Goal: Task Accomplishment & Management: Complete application form

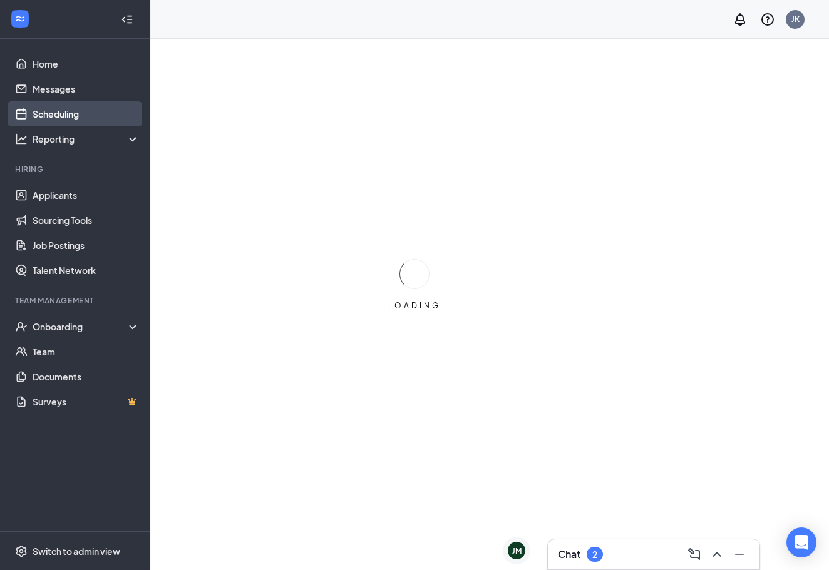
click at [75, 113] on link "Scheduling" at bounding box center [86, 113] width 107 height 25
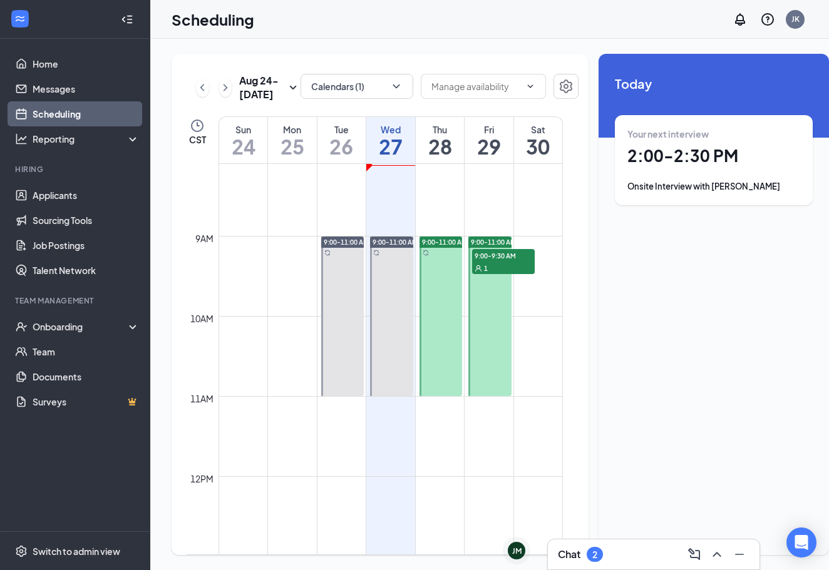
scroll to position [646, 0]
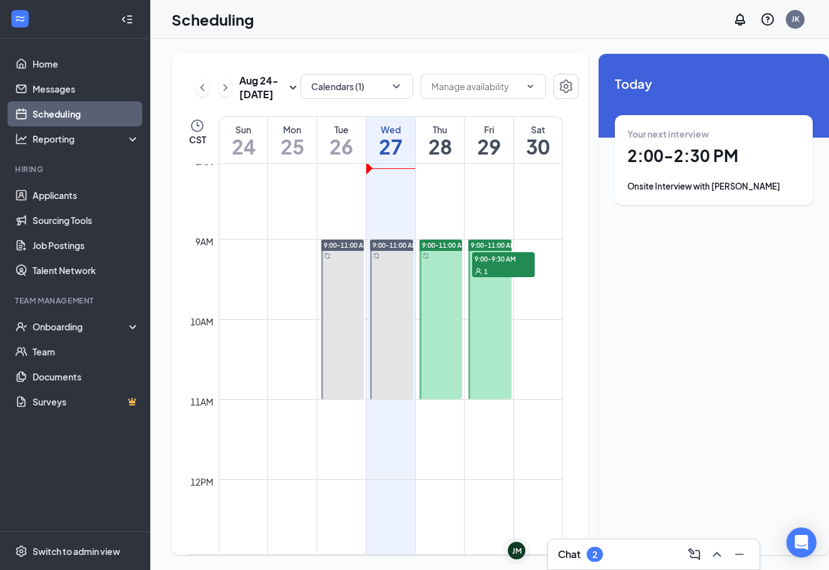
click at [462, 349] on div "9:00-11:00 AM" at bounding box center [440, 319] width 46 height 160
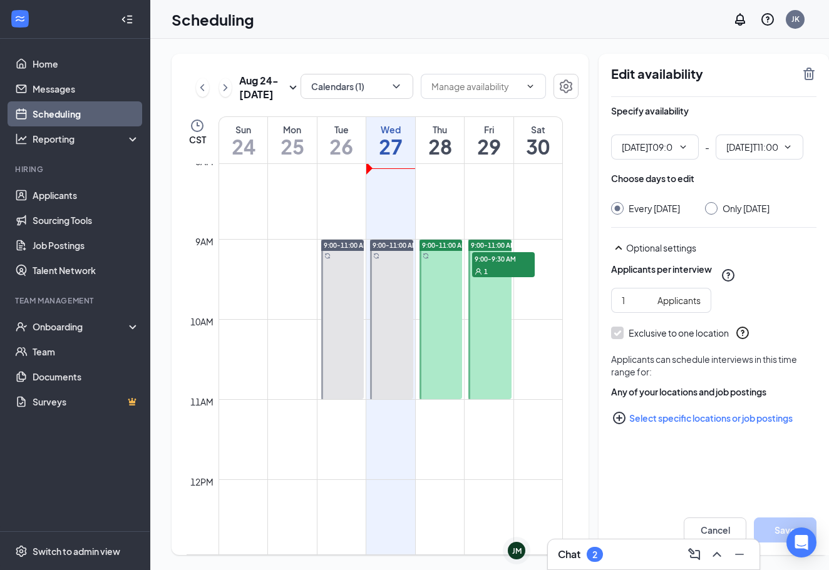
type input "09:00 AM"
type input "11:00 AM"
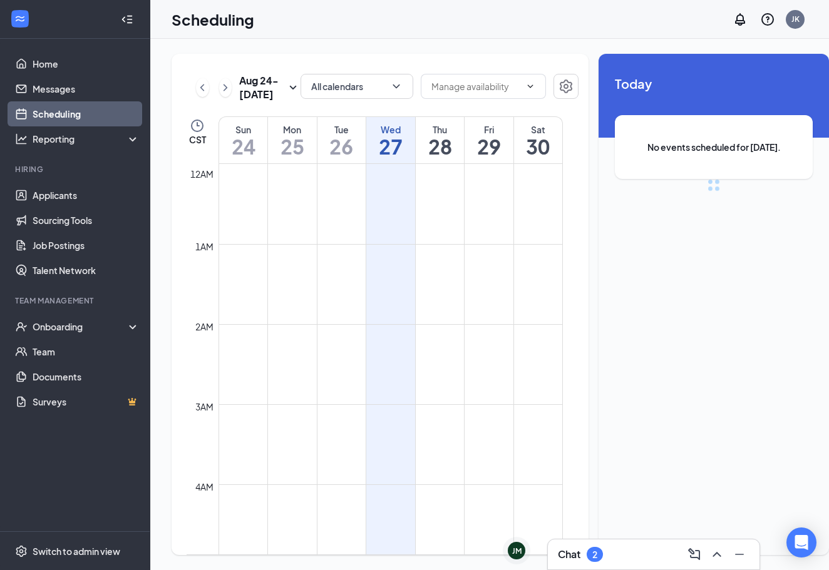
scroll to position [615, 0]
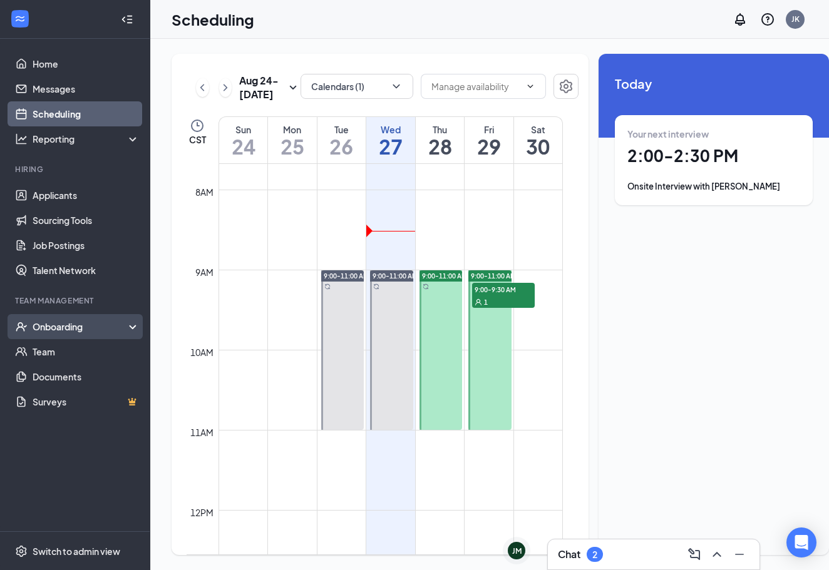
click at [54, 335] on div "Onboarding" at bounding box center [75, 326] width 150 height 25
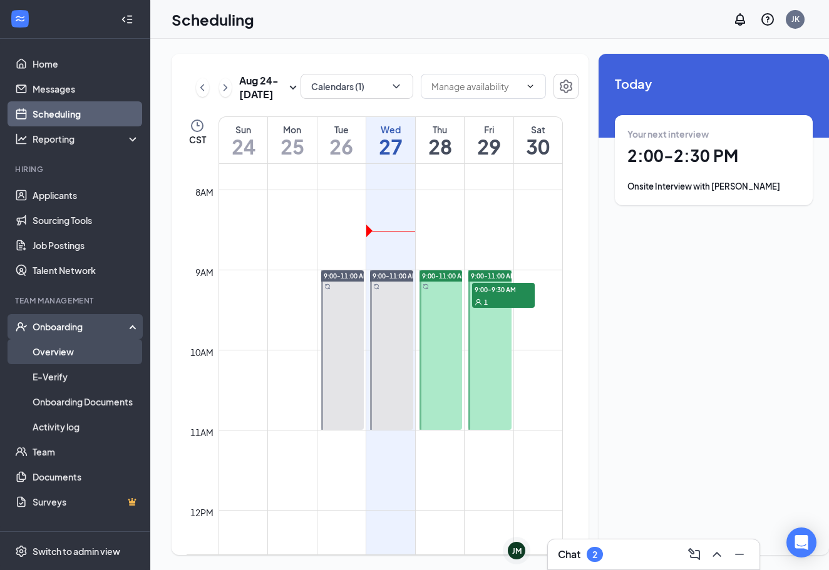
click at [56, 354] on link "Overview" at bounding box center [86, 351] width 107 height 25
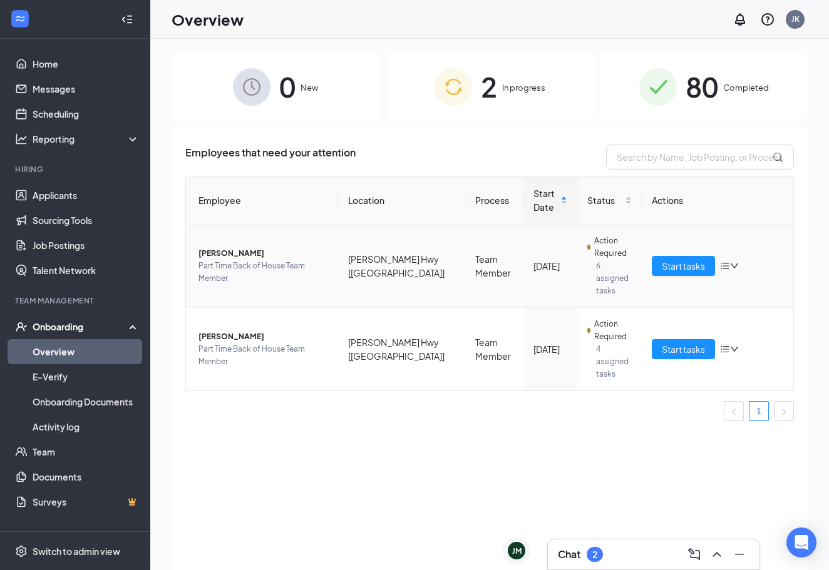
click at [731, 262] on icon "down" at bounding box center [734, 266] width 9 height 9
click at [680, 284] on div "Stop process" at bounding box center [663, 286] width 135 height 13
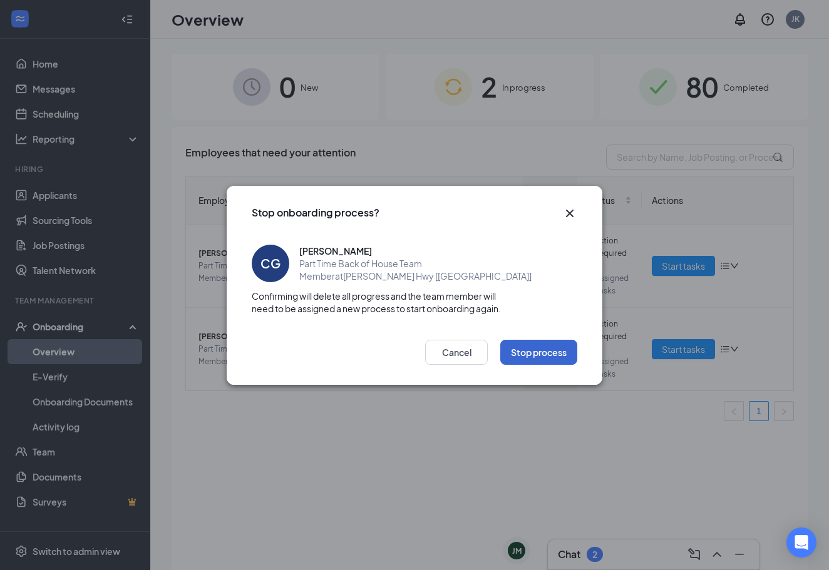
click at [519, 345] on button "Stop process" at bounding box center [538, 352] width 77 height 25
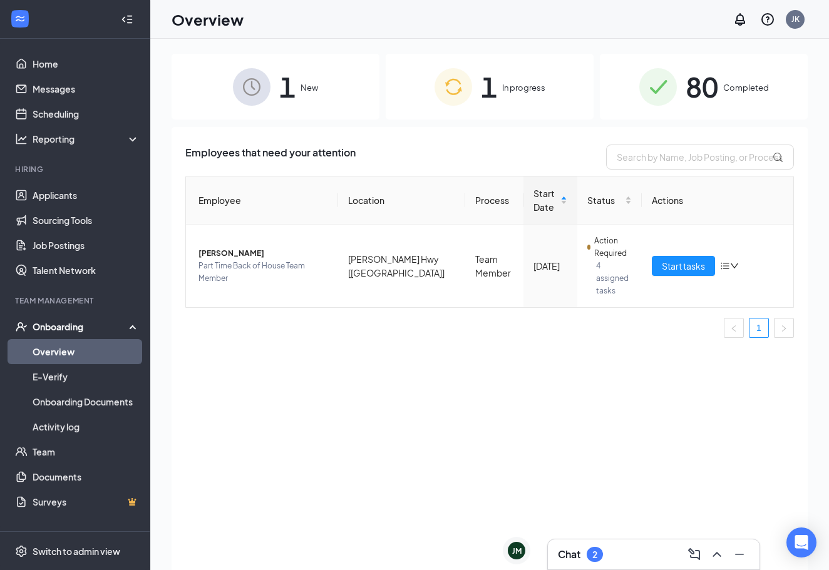
click at [579, 551] on h3 "Chat" at bounding box center [569, 555] width 23 height 14
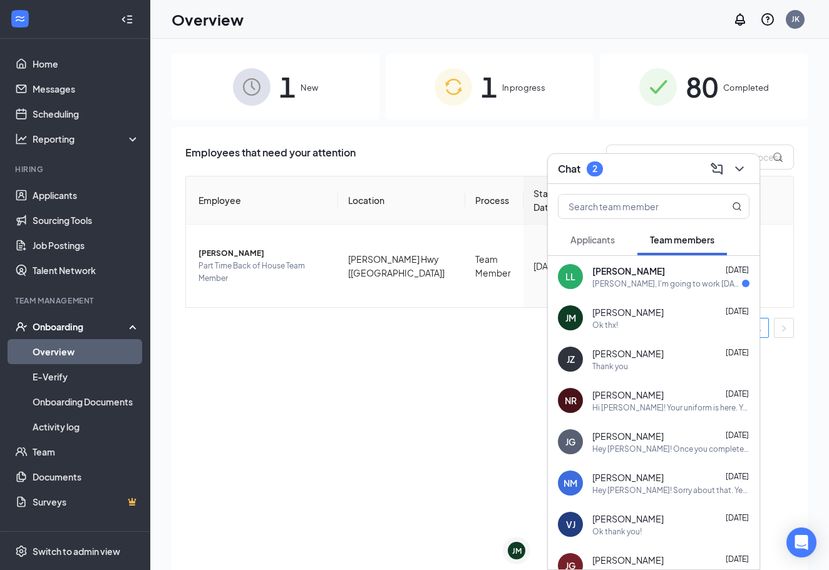
click at [658, 285] on div "[PERSON_NAME], I'm going to work [DATE]. I checked my schedule and there's noth…" at bounding box center [667, 283] width 150 height 11
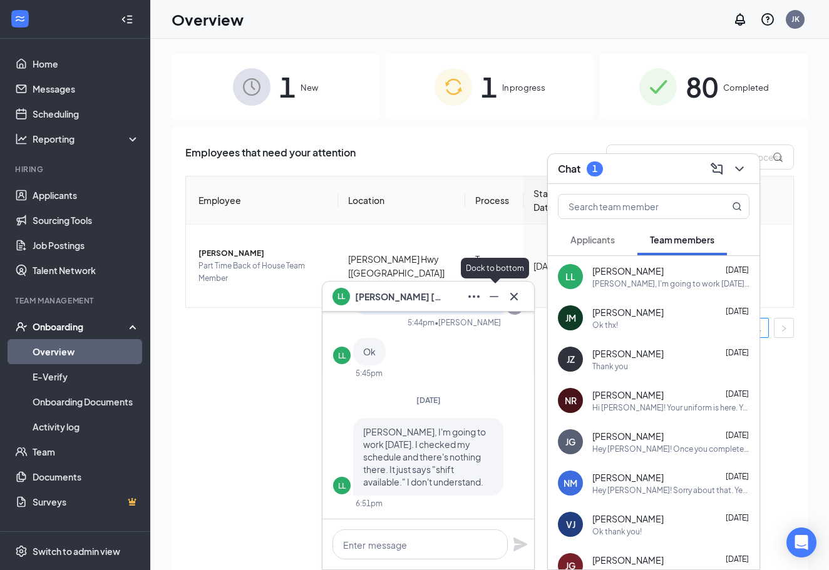
click at [491, 298] on icon "Minimize" at bounding box center [493, 296] width 15 height 15
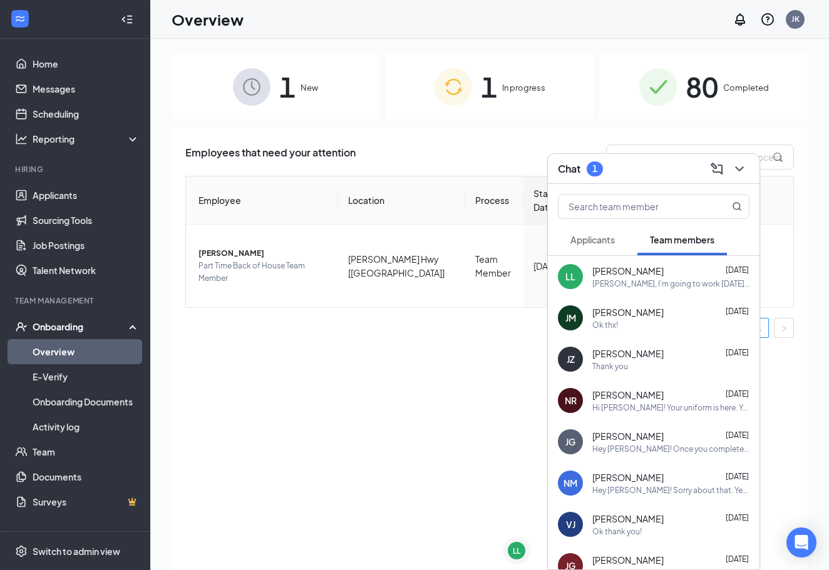
click at [611, 237] on span "Applicants" at bounding box center [592, 239] width 44 height 11
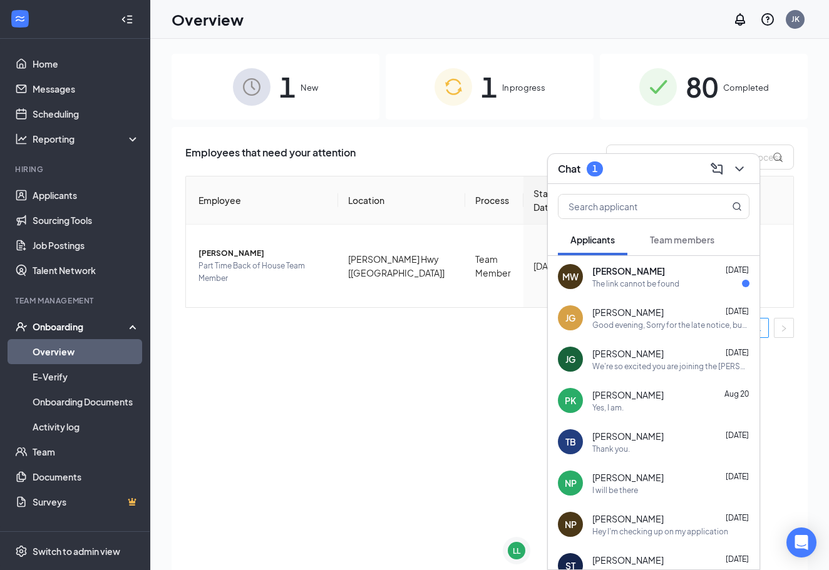
click at [643, 279] on div "The link cannot be found" at bounding box center [635, 283] width 87 height 11
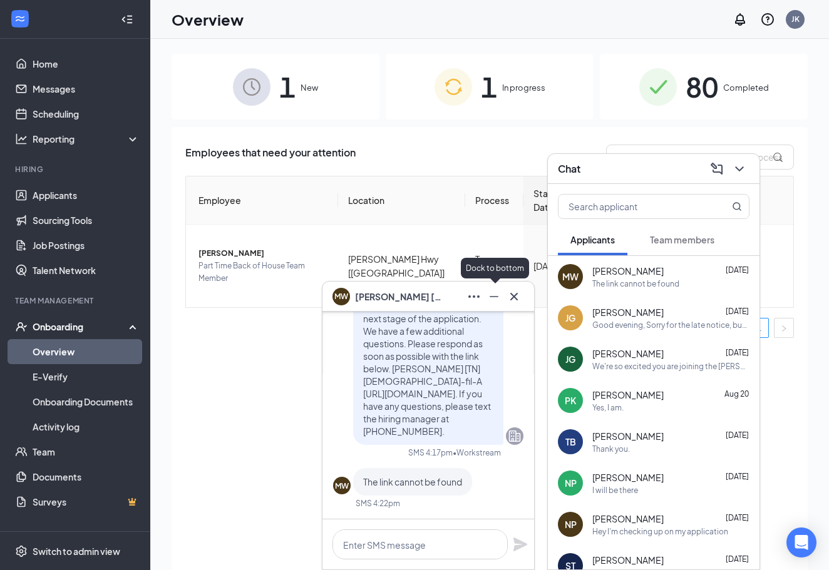
click at [495, 300] on icon "Minimize" at bounding box center [493, 296] width 15 height 15
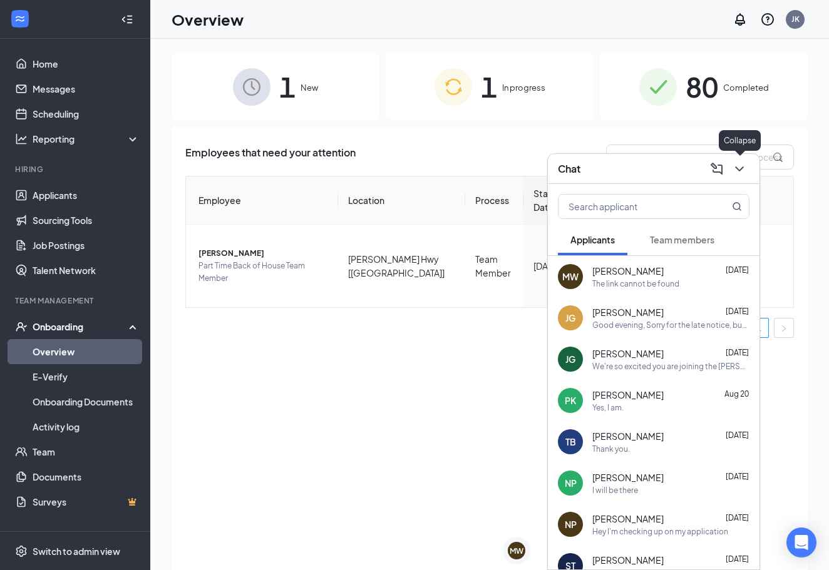
click at [738, 173] on icon "ChevronDown" at bounding box center [739, 168] width 15 height 15
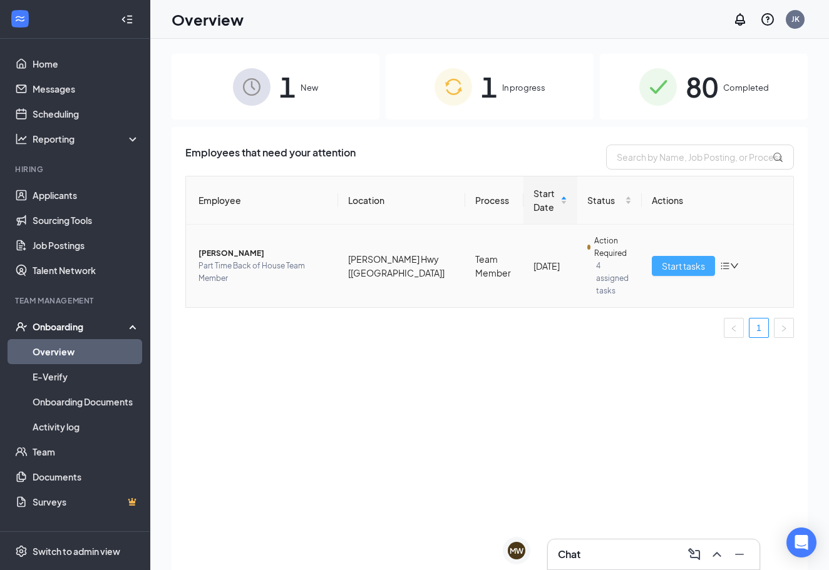
click at [663, 259] on span "Start tasks" at bounding box center [682, 266] width 43 height 14
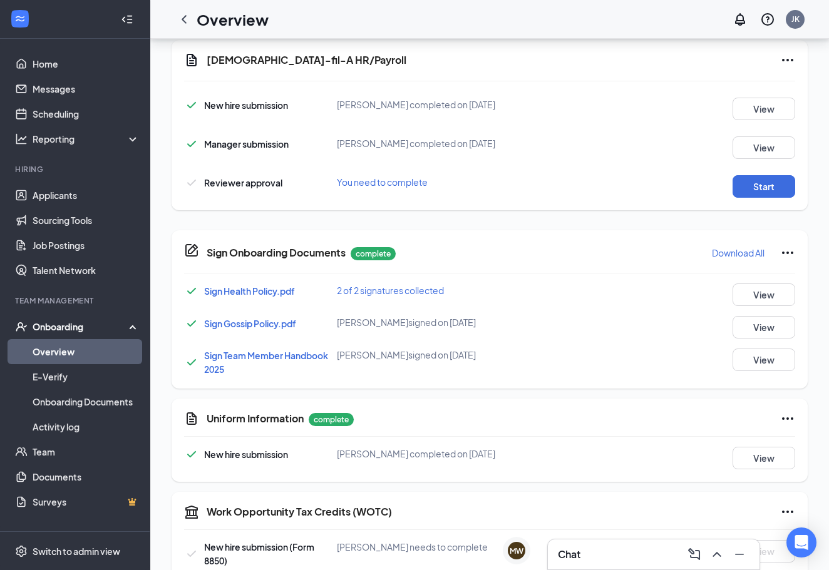
scroll to position [497, 0]
click at [770, 191] on button "Start" at bounding box center [763, 187] width 63 height 23
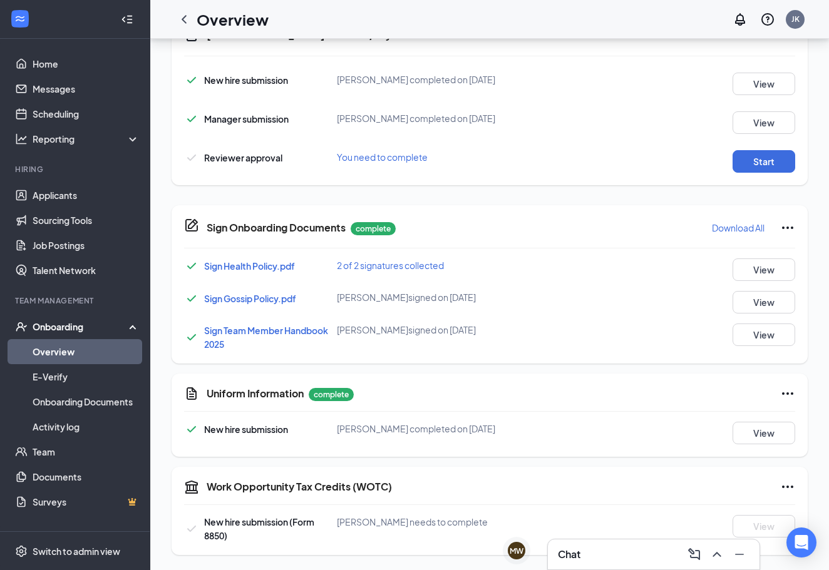
scroll to position [0, 0]
click at [759, 158] on button "Start" at bounding box center [763, 161] width 63 height 23
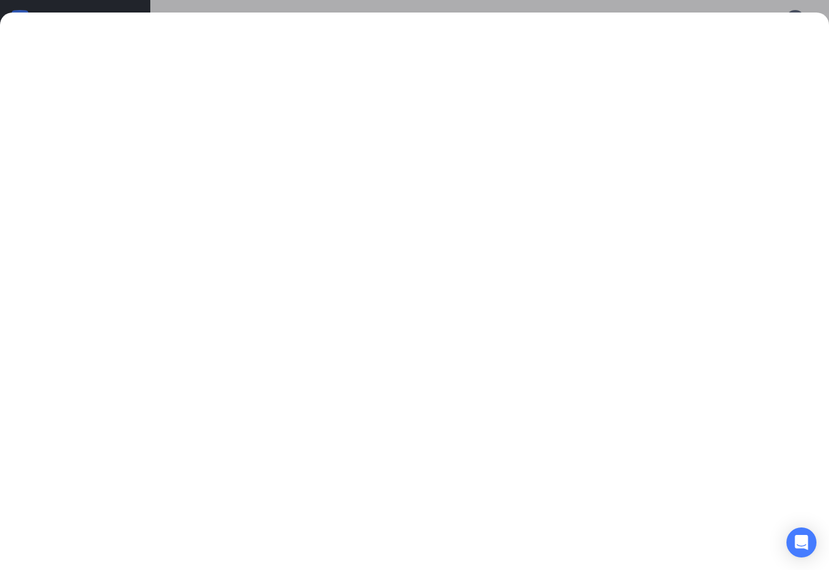
click at [591, 7] on div at bounding box center [414, 285] width 829 height 570
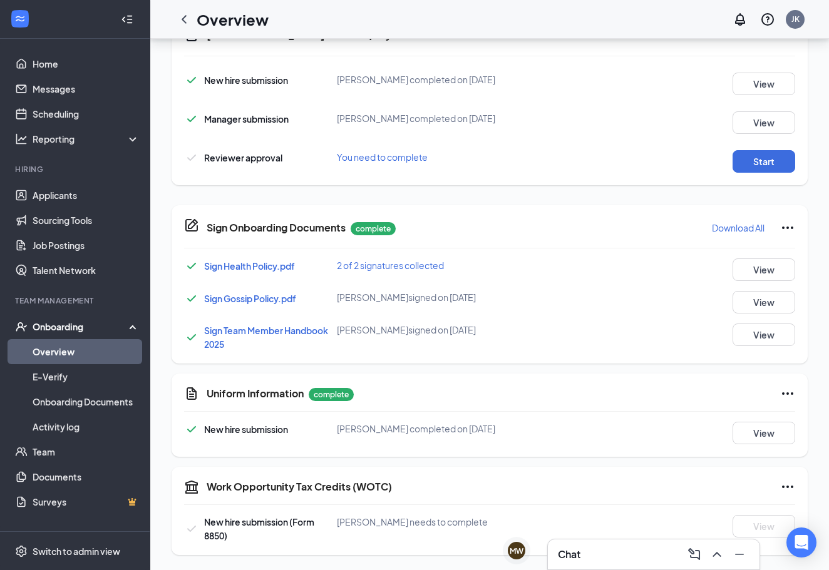
scroll to position [221, 0]
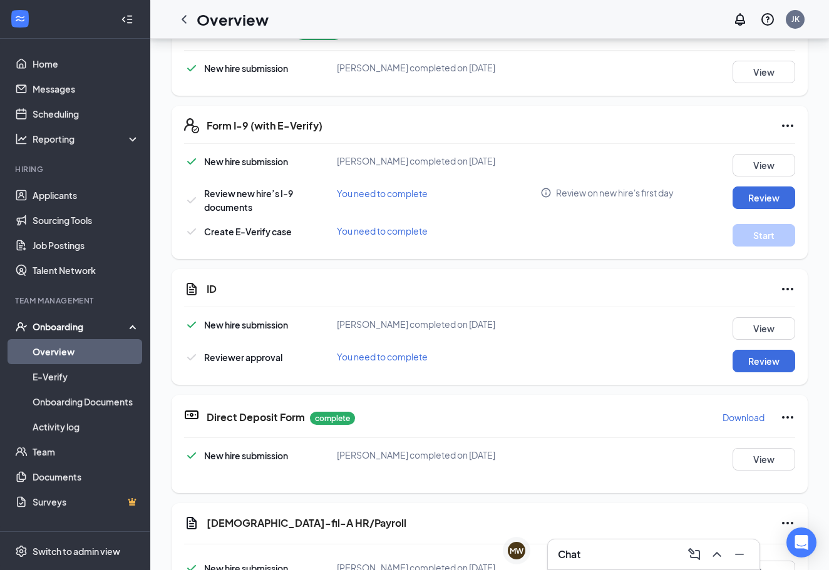
click at [793, 375] on div "ID New hire submission [PERSON_NAME] completed on [DATE] View Reviewer approval…" at bounding box center [489, 327] width 636 height 116
click at [766, 361] on button "Review" at bounding box center [763, 361] width 63 height 23
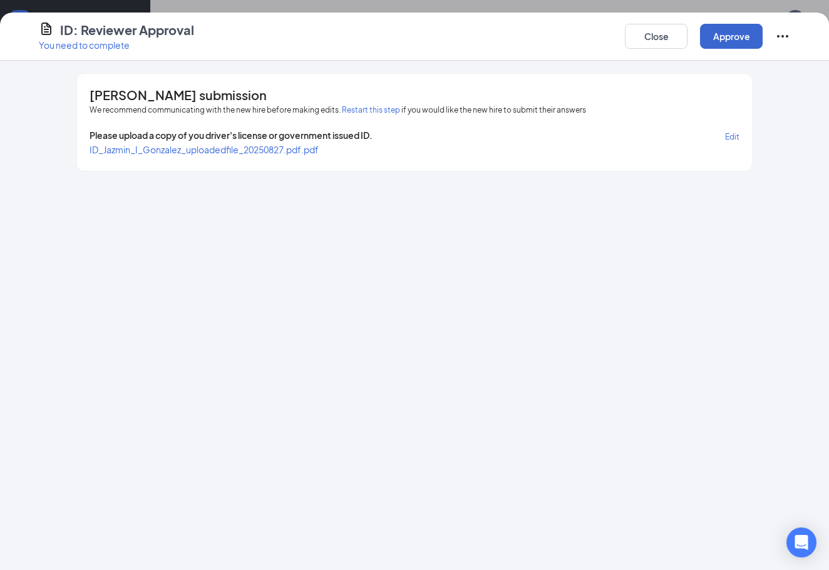
click at [723, 44] on button "Approve" at bounding box center [731, 36] width 63 height 25
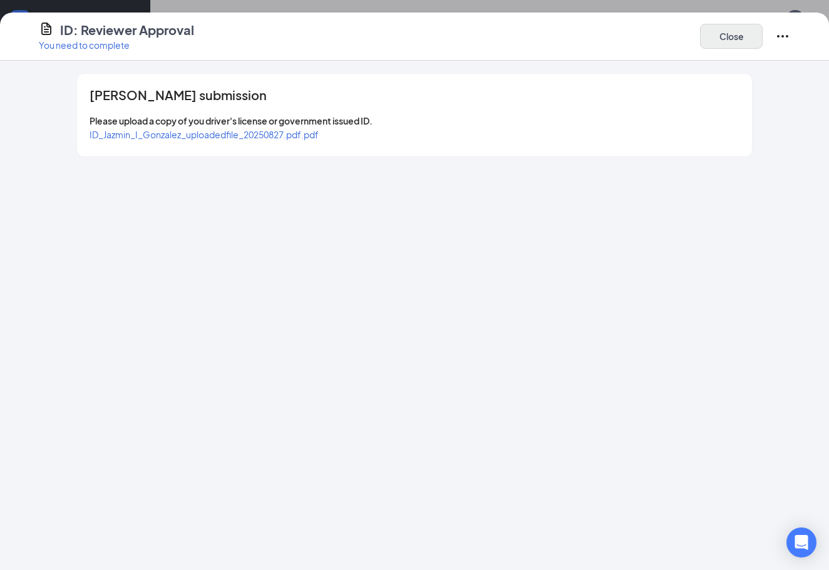
click at [742, 27] on button "Close" at bounding box center [731, 36] width 63 height 25
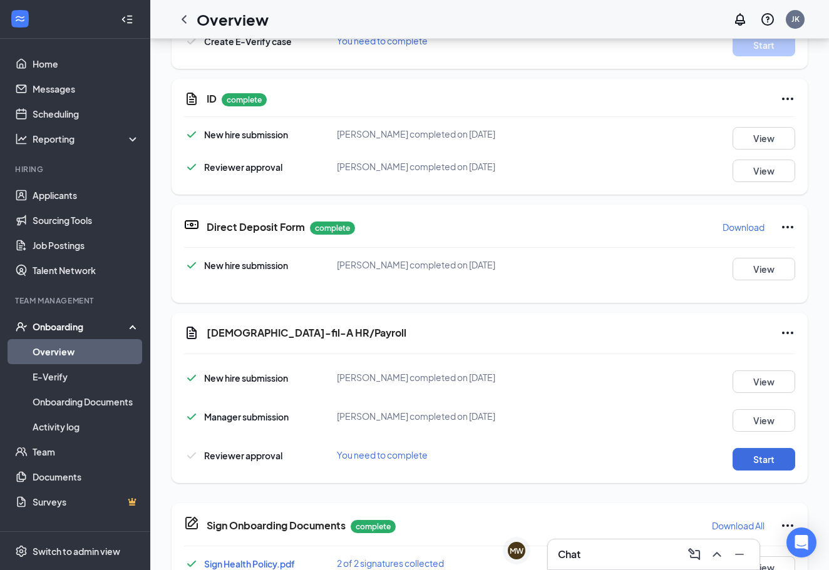
scroll to position [190, 0]
click at [751, 462] on button "Start" at bounding box center [763, 460] width 63 height 23
click at [743, 466] on button "Start" at bounding box center [763, 460] width 63 height 23
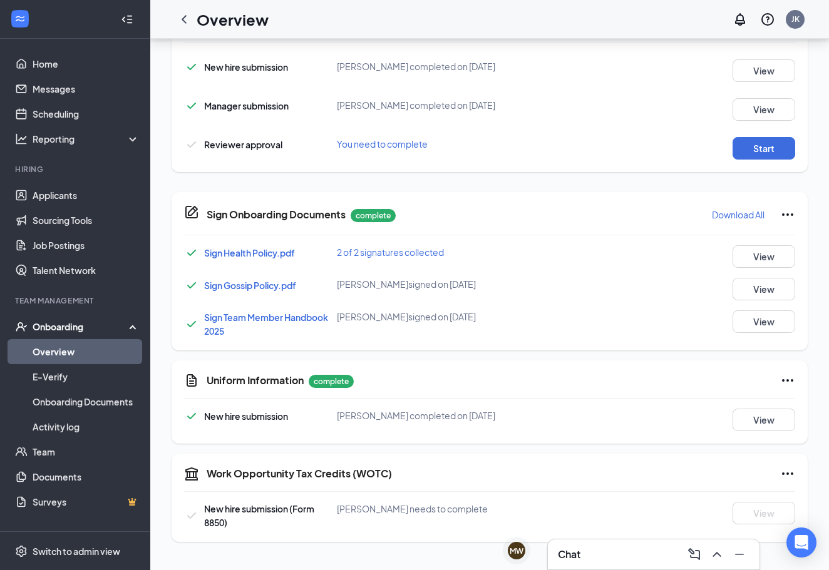
scroll to position [0, 0]
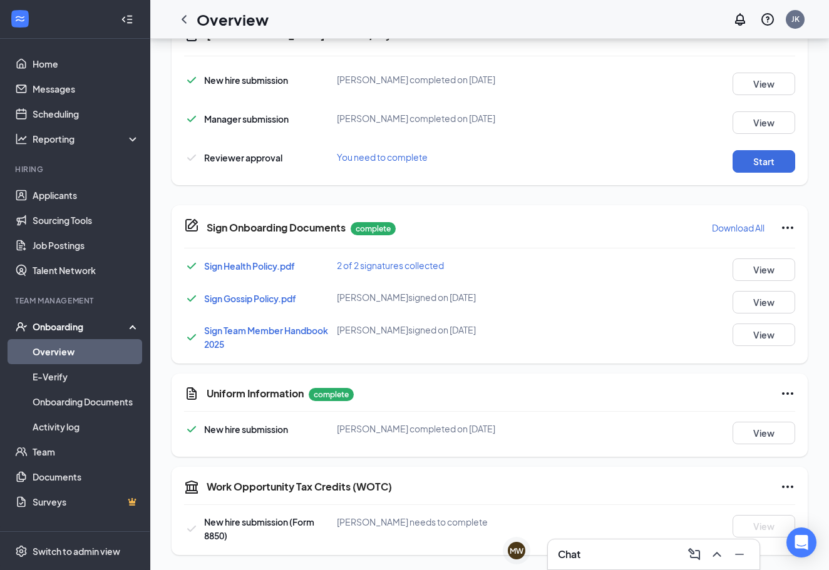
click at [399, 164] on div "Reviewer approval You need to complete Start" at bounding box center [489, 161] width 611 height 23
click at [397, 156] on span "You need to complete" at bounding box center [382, 156] width 91 height 11
click at [760, 173] on div "[DEMOGRAPHIC_DATA]-fil-A HR/Payroll New hire submission [PERSON_NAME] completed…" at bounding box center [489, 100] width 636 height 170
click at [755, 162] on button "Start" at bounding box center [763, 161] width 63 height 23
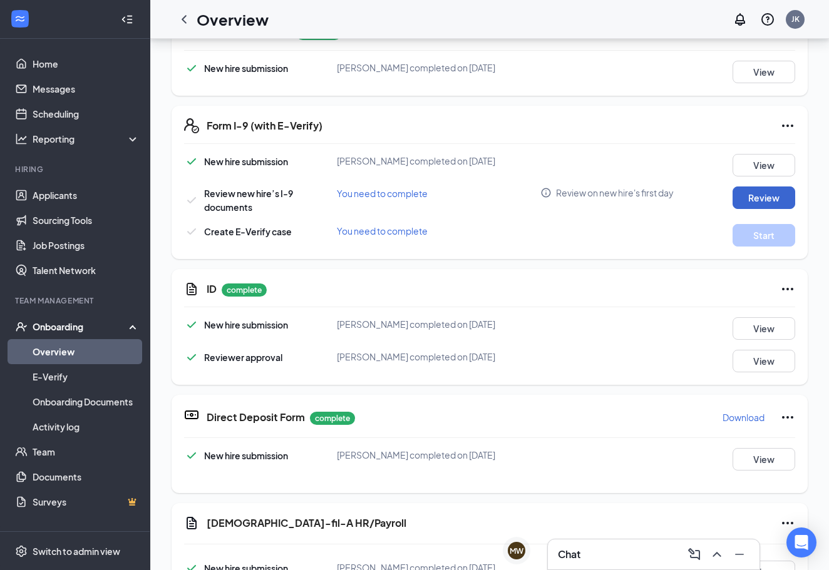
click at [756, 204] on button "Review" at bounding box center [763, 197] width 63 height 23
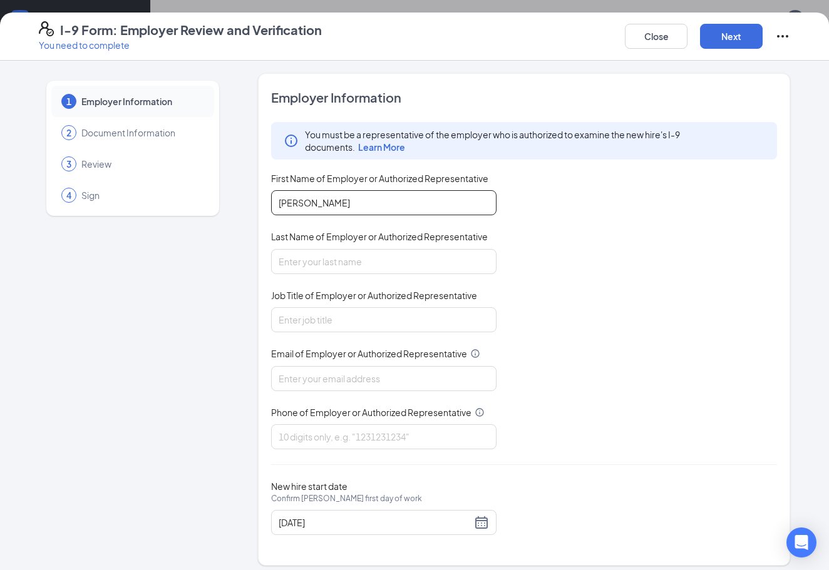
type input "[PERSON_NAME]"
type input "Admin Director"
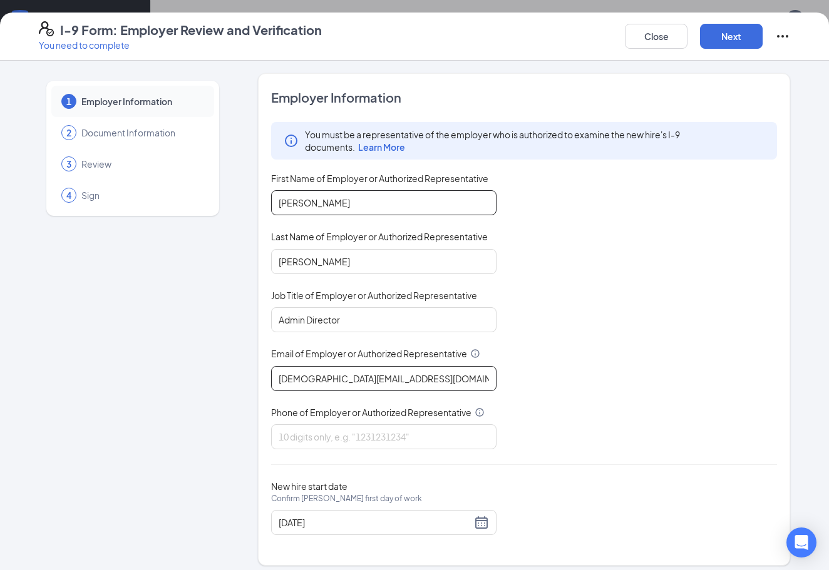
type input "[DEMOGRAPHIC_DATA][EMAIL_ADDRESS][DOMAIN_NAME]"
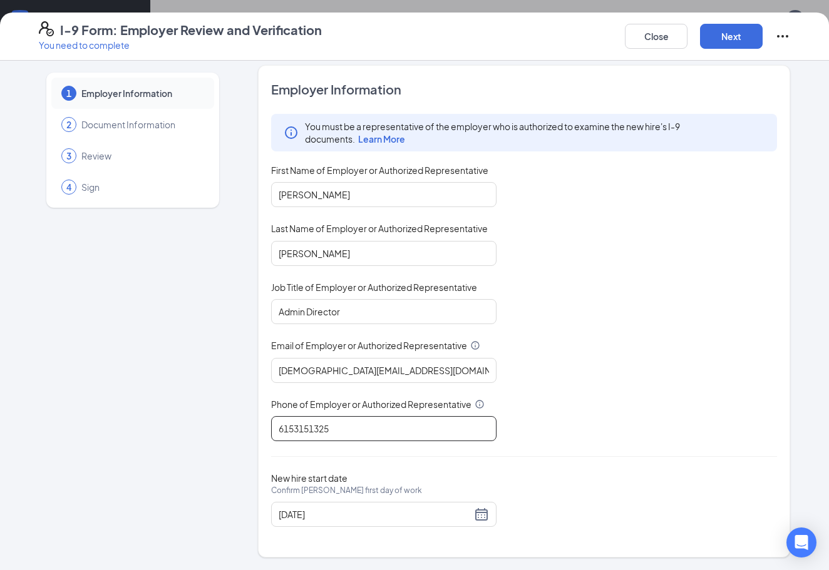
scroll to position [7, 0]
type input "6153151325"
click at [538, 463] on div "Employer Information You must be a representative of the employer who is author…" at bounding box center [524, 312] width 506 height 461
click at [733, 31] on button "Next" at bounding box center [731, 36] width 63 height 25
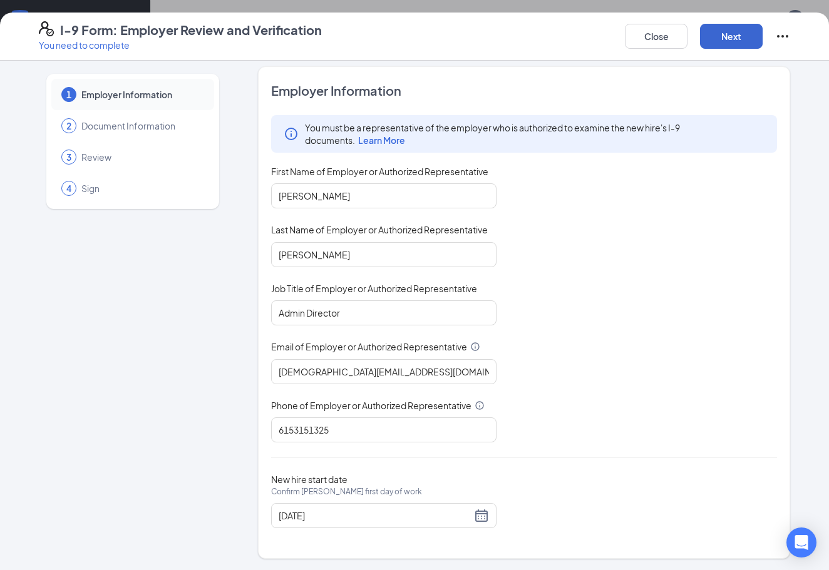
scroll to position [0, 0]
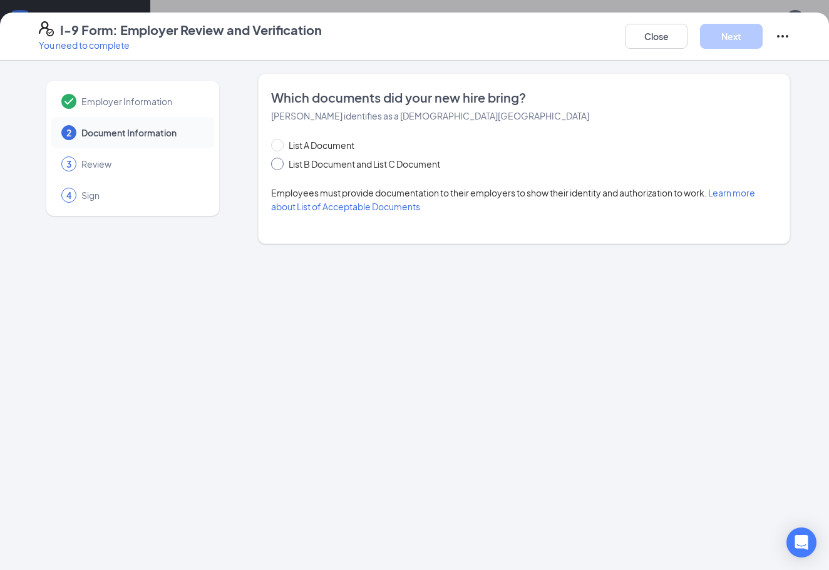
click at [280, 163] on span at bounding box center [277, 164] width 13 height 13
click at [280, 163] on input "List B Document and List C Document" at bounding box center [275, 162] width 9 height 9
radio input "true"
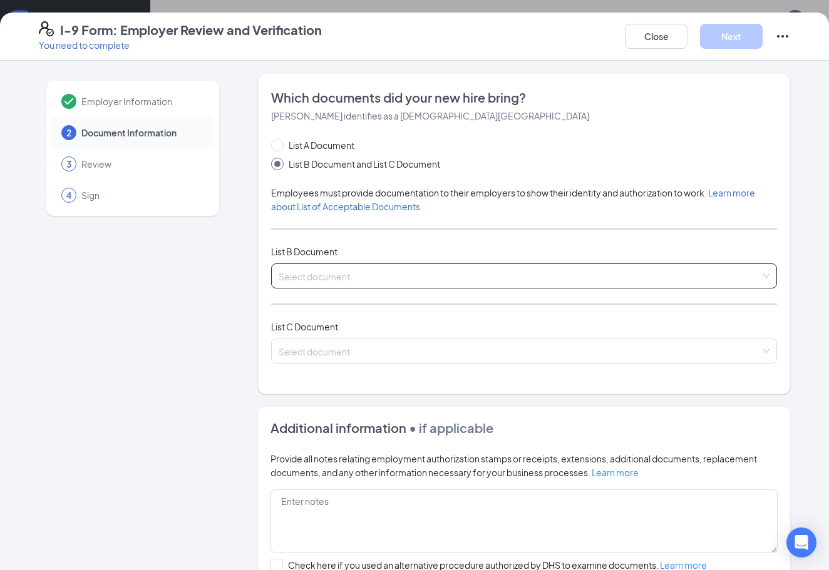
click at [402, 268] on input "search" at bounding box center [519, 273] width 482 height 19
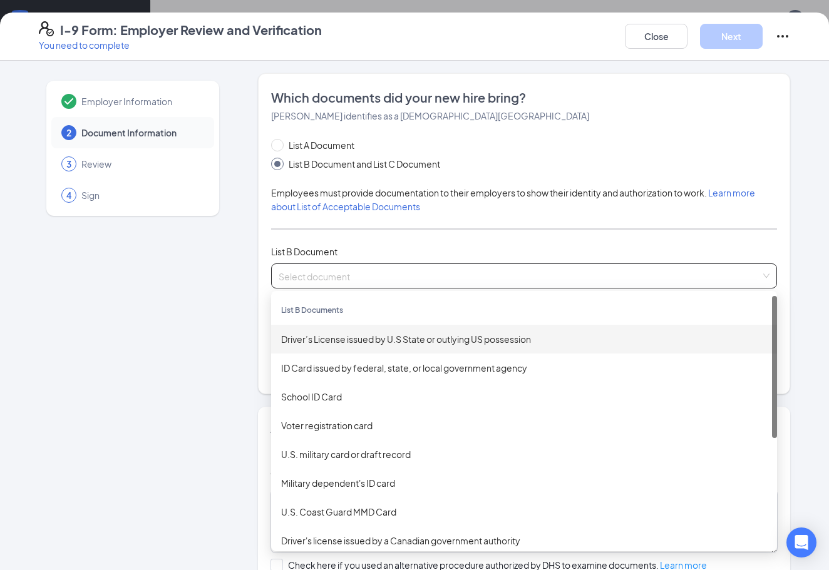
click at [372, 339] on div "Driver’s License issued by U.S State or outlying US possession" at bounding box center [524, 339] width 486 height 14
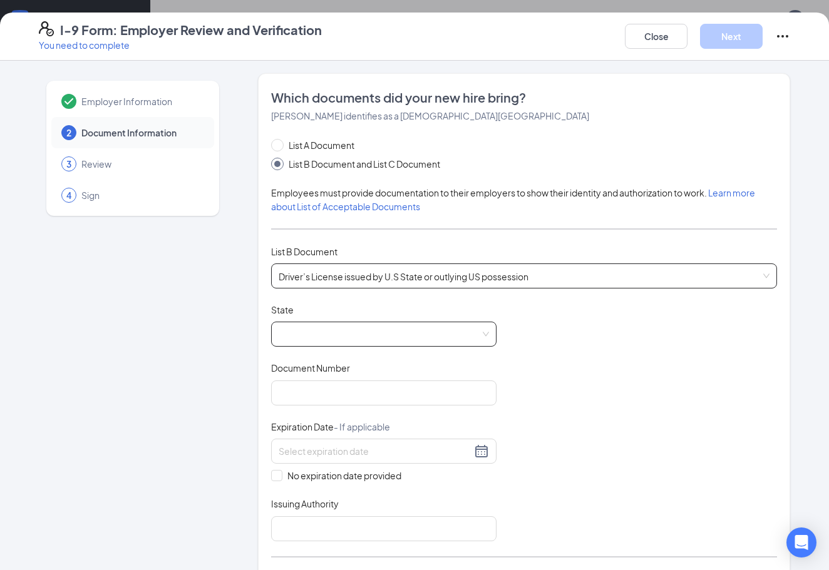
click at [345, 331] on span at bounding box center [383, 334] width 210 height 24
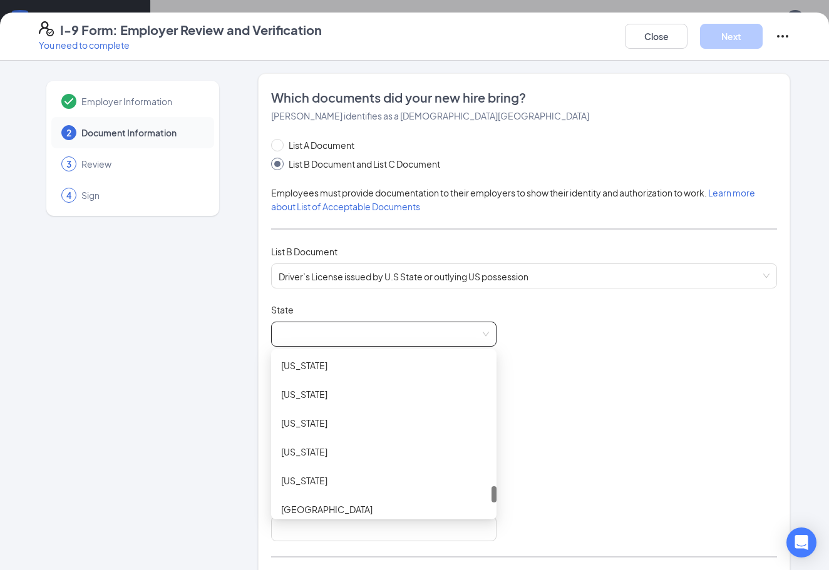
scroll to position [1301, 0]
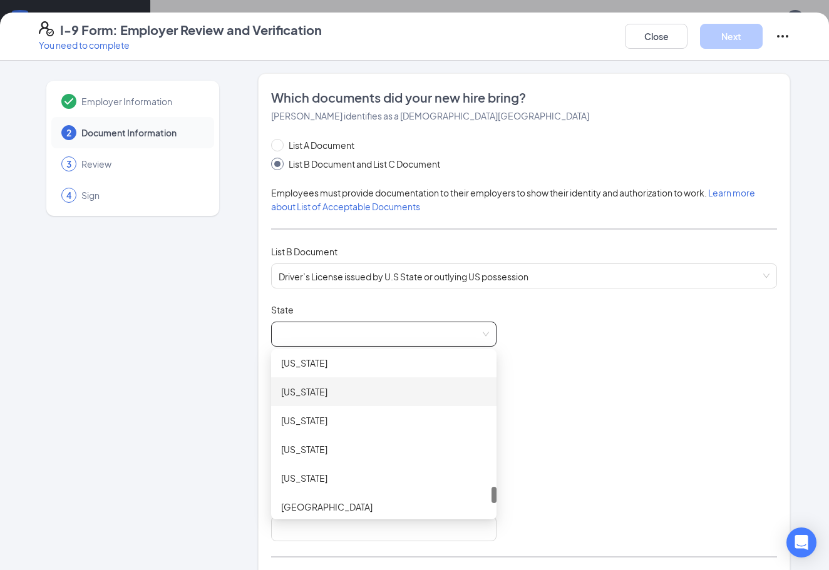
click at [330, 395] on div "[US_STATE]" at bounding box center [383, 392] width 205 height 14
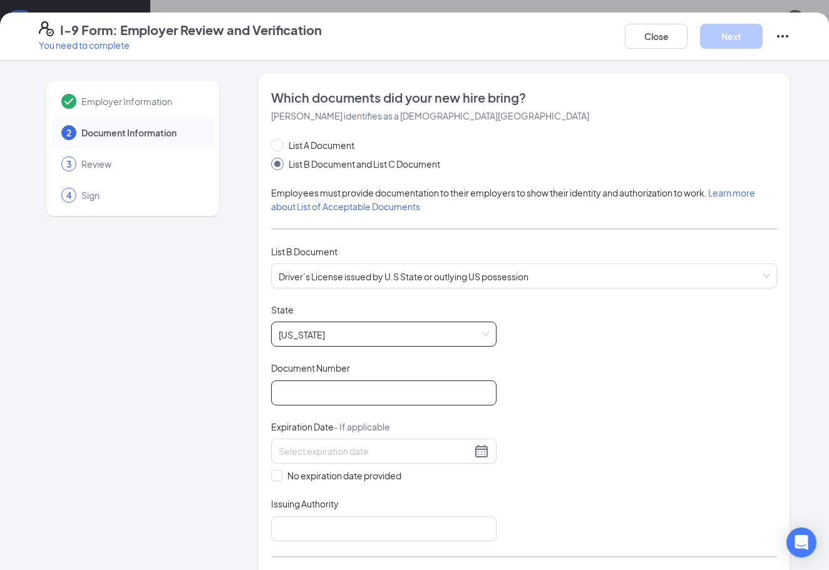
click at [330, 387] on input "Document Number" at bounding box center [383, 392] width 225 height 25
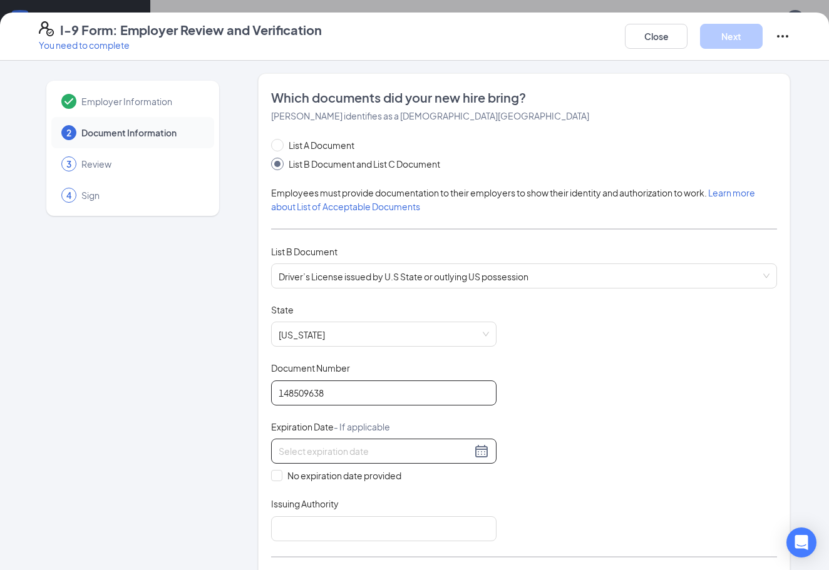
type input "148509638"
click at [320, 458] on div at bounding box center [383, 451] width 225 height 25
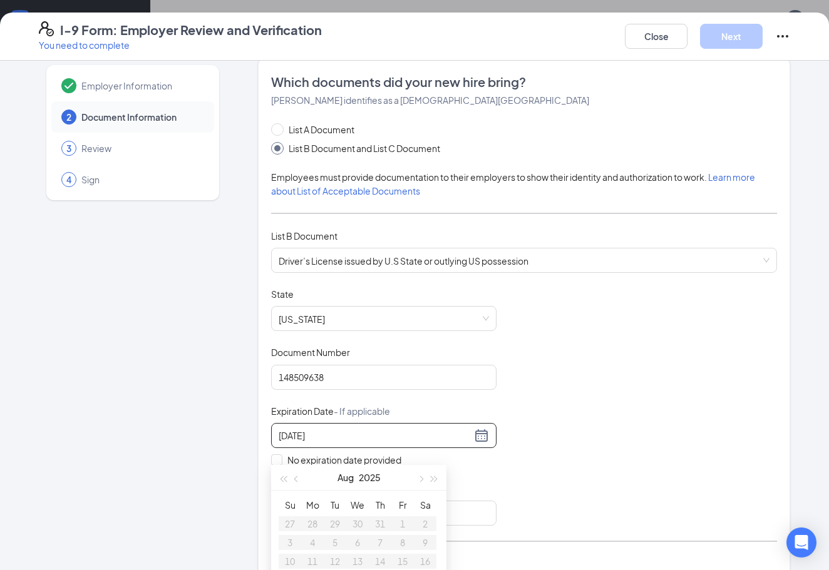
scroll to position [2, 0]
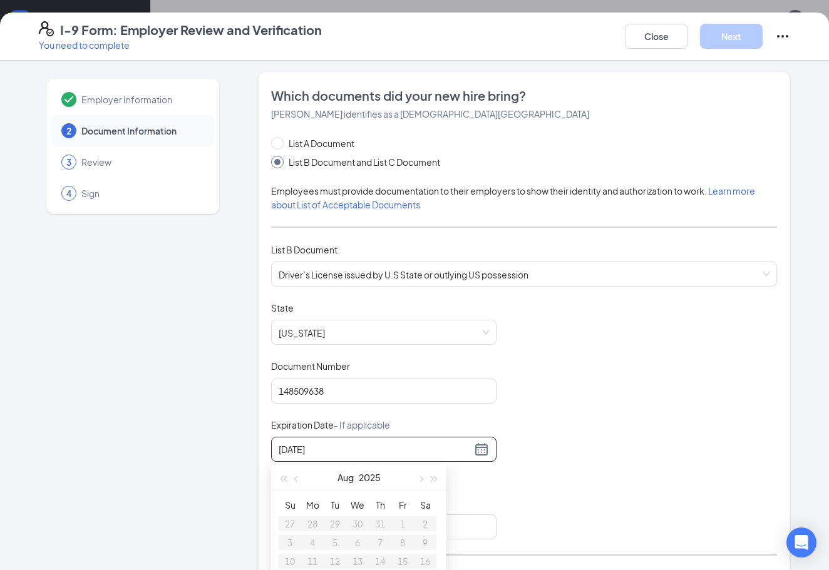
click at [382, 486] on div "[DATE]" at bounding box center [358, 477] width 109 height 25
type input "[DATE]"
click at [499, 484] on div "Document Title Driver’s License issued by U.S State or outlying US possession S…" at bounding box center [524, 421] width 506 height 238
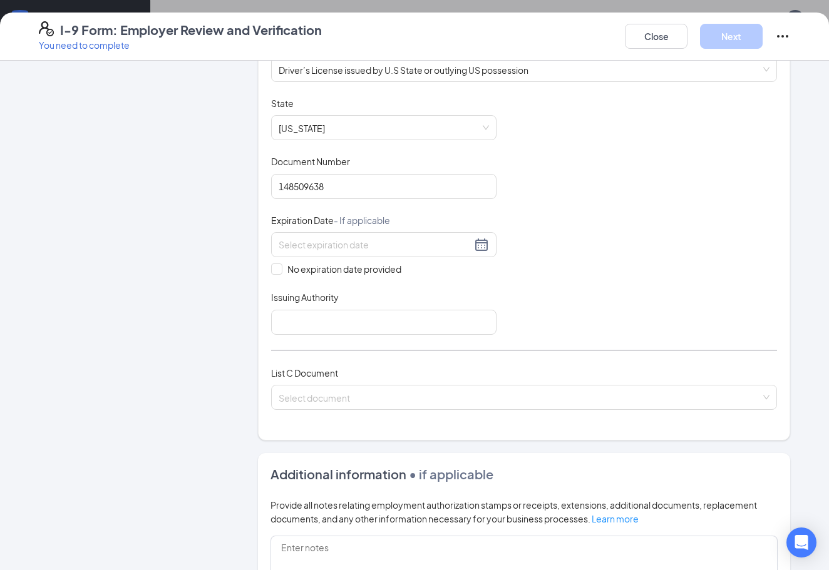
scroll to position [231, 0]
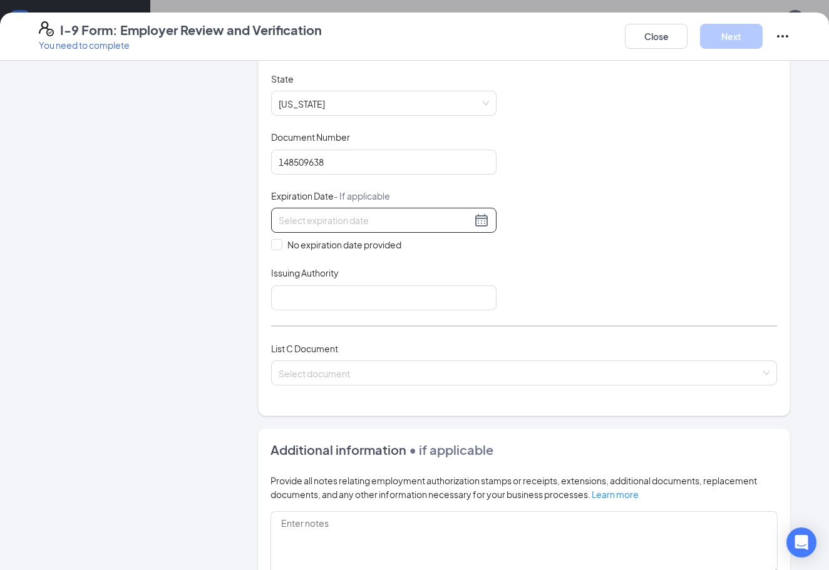
click at [364, 217] on input at bounding box center [374, 220] width 193 height 14
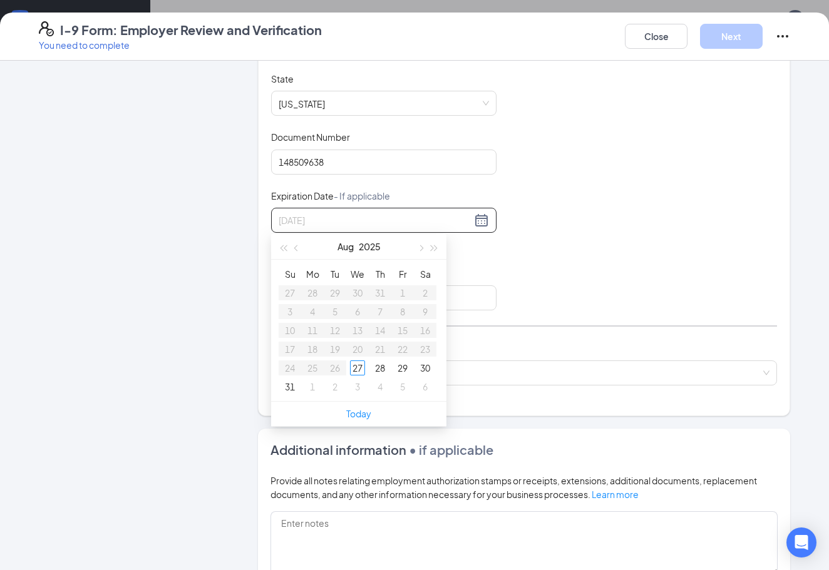
type input "[DATE]"
click at [529, 250] on div "Document Title Driver’s License issued by U.S State or outlying US possession S…" at bounding box center [524, 192] width 506 height 238
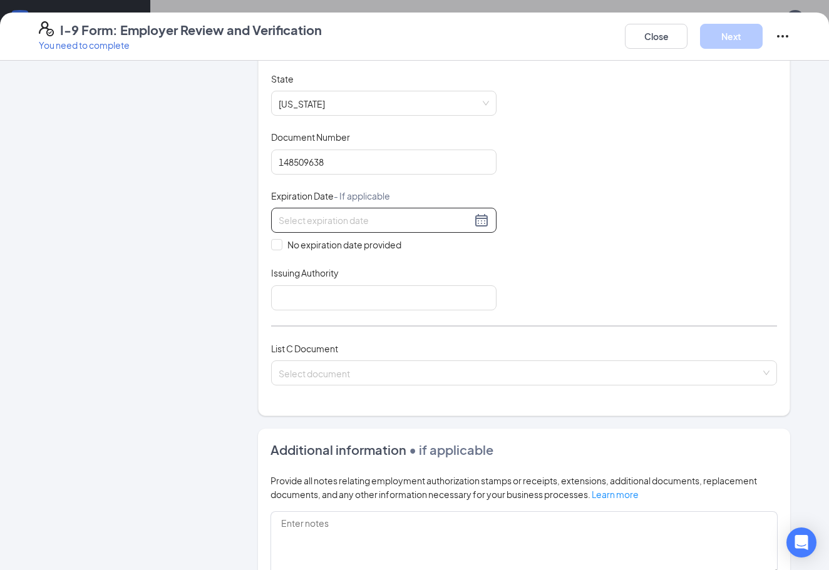
click at [349, 223] on input at bounding box center [374, 220] width 193 height 14
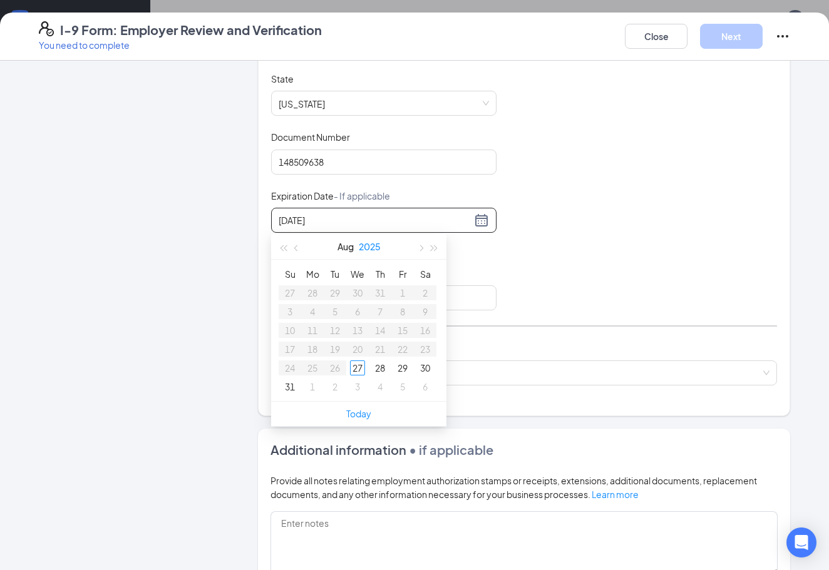
click at [373, 249] on button "2025" at bounding box center [370, 246] width 22 height 25
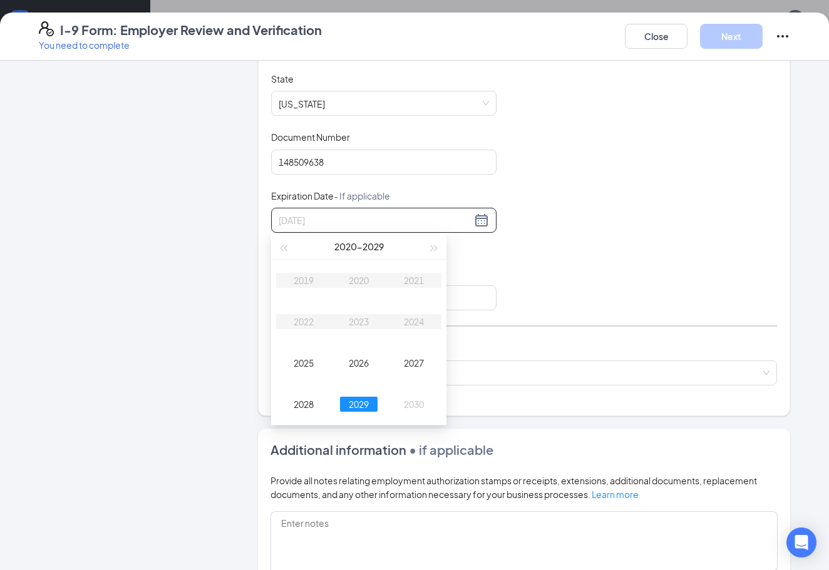
click at [364, 403] on div "2029" at bounding box center [359, 404] width 38 height 15
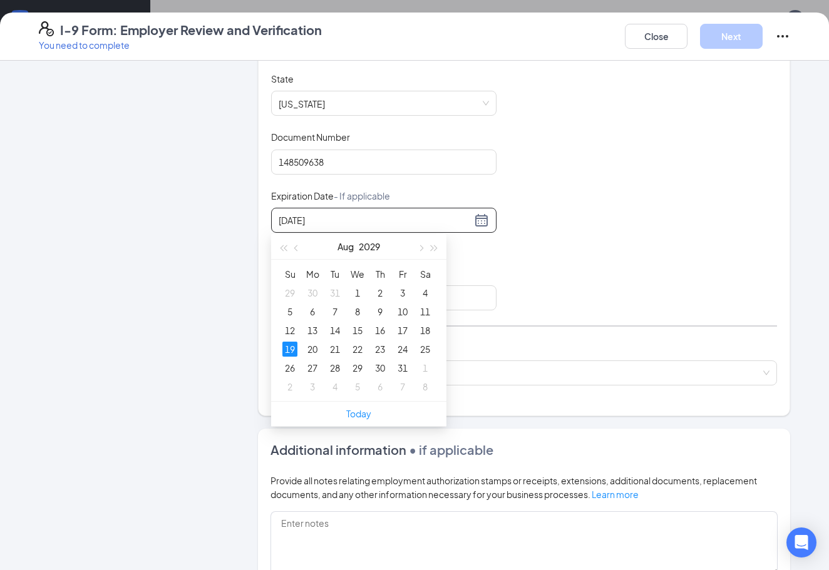
type input "[DATE]"
click at [290, 353] on div "19" at bounding box center [289, 349] width 15 height 15
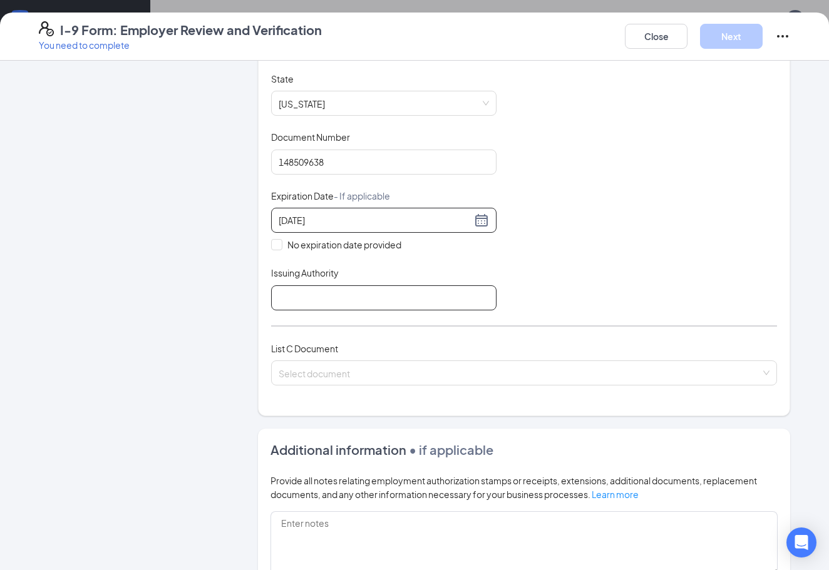
click at [297, 298] on input "Issuing Authority" at bounding box center [383, 297] width 225 height 25
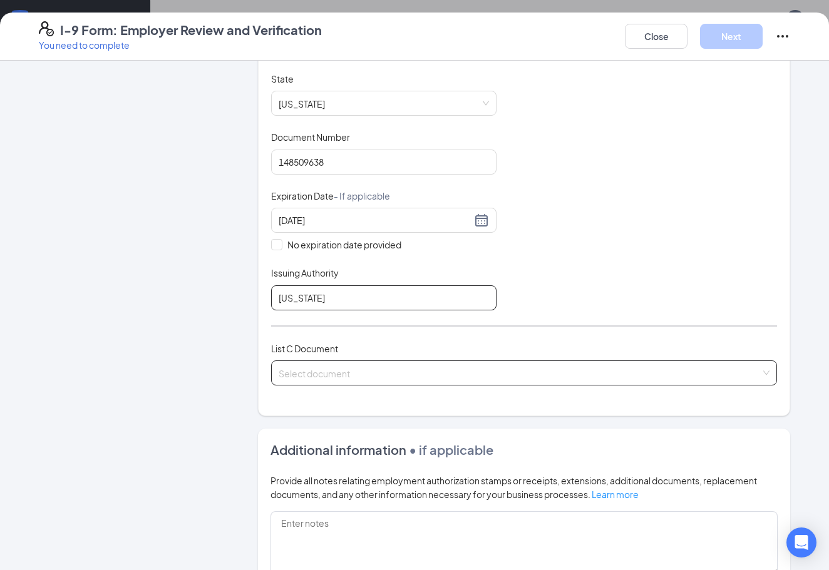
click at [312, 382] on span at bounding box center [519, 373] width 482 height 24
type input "[US_STATE]"
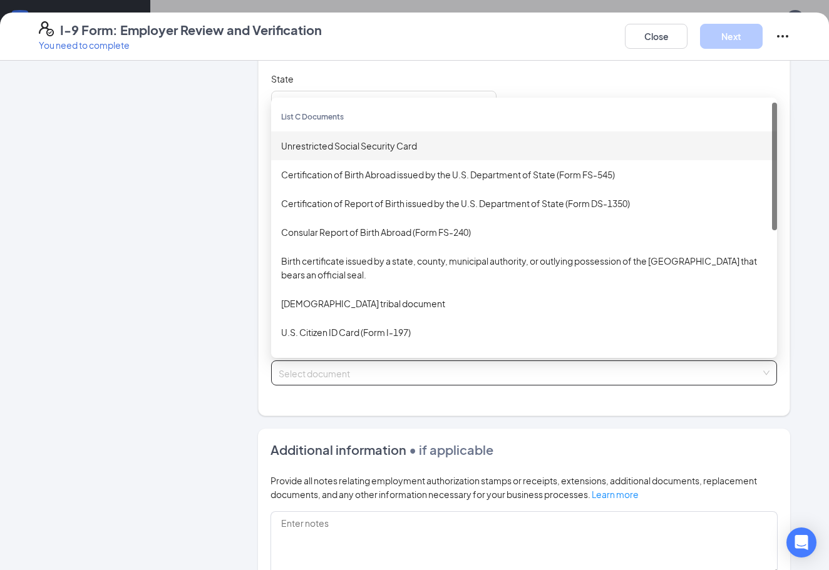
click at [390, 148] on div "Unrestricted Social Security Card" at bounding box center [524, 146] width 486 height 14
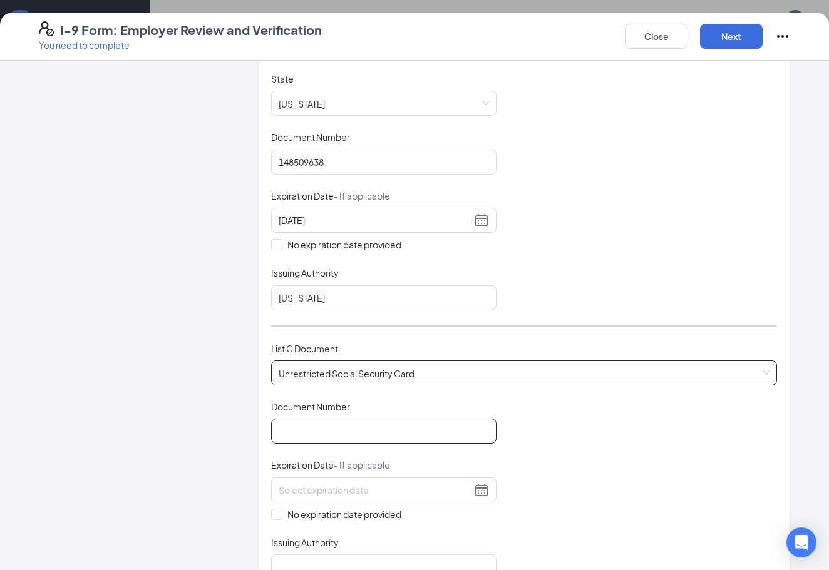
click at [328, 438] on input "Document Number" at bounding box center [383, 431] width 225 height 25
type input "762070822"
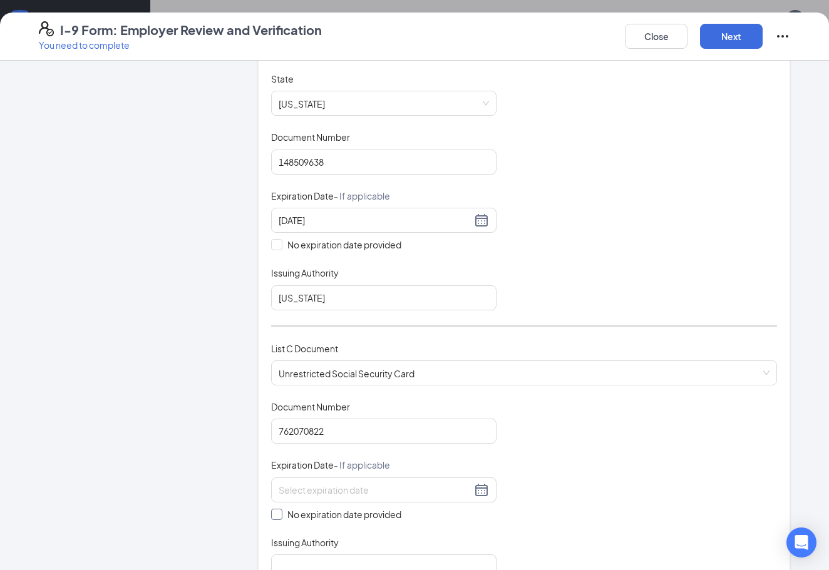
click at [280, 509] on span at bounding box center [276, 514] width 11 height 11
click at [280, 509] on input "No expiration date provided" at bounding box center [275, 513] width 9 height 9
checkbox input "true"
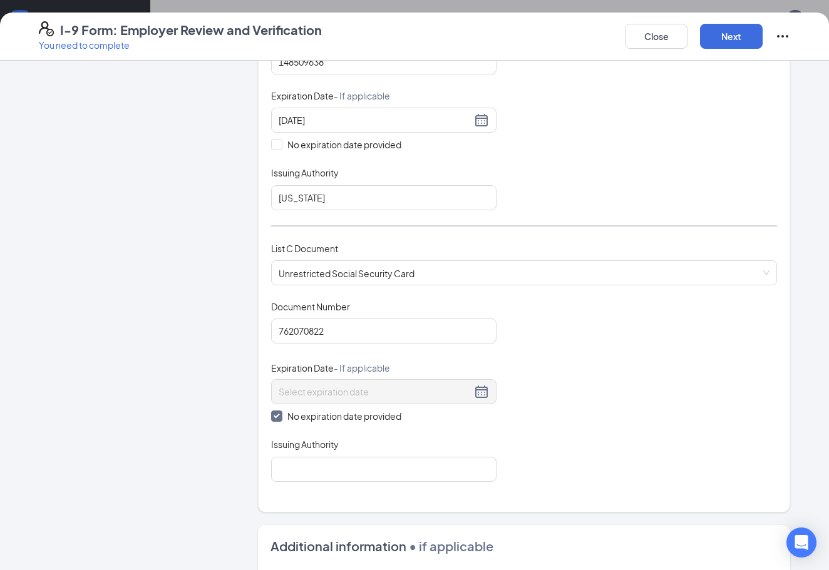
scroll to position [343, 0]
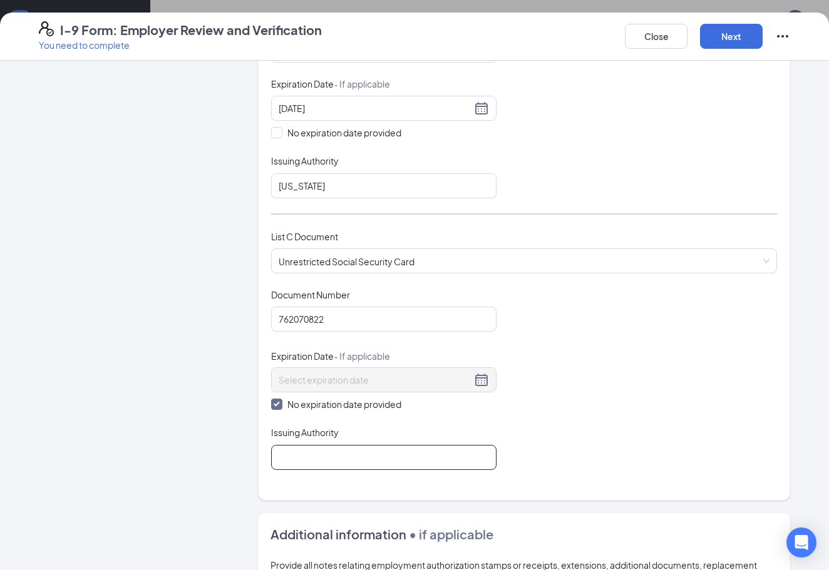
click at [304, 456] on input "Issuing Authority" at bounding box center [383, 457] width 225 height 25
type input "SSA"
click at [563, 410] on div "Document Title Unrestricted Social Security Card Document Number 762070822 Expi…" at bounding box center [524, 378] width 506 height 181
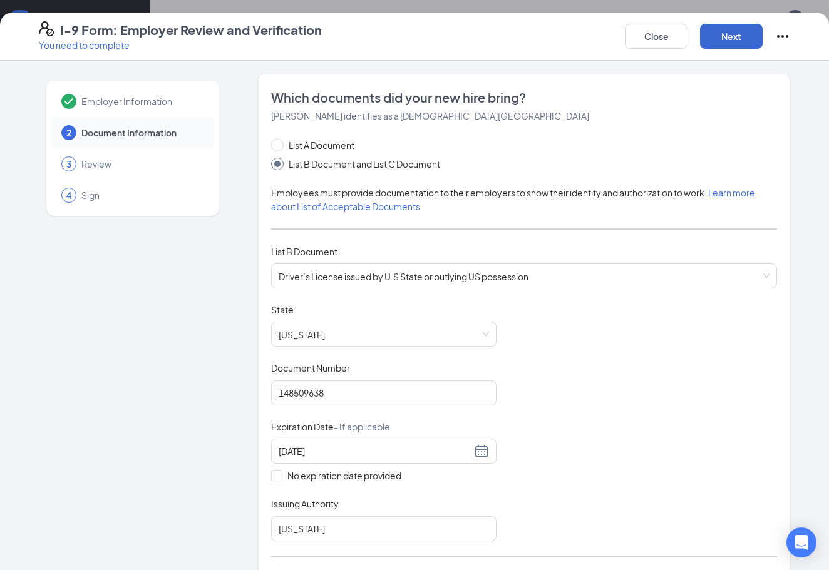
scroll to position [0, 0]
click at [739, 34] on button "Next" at bounding box center [731, 36] width 63 height 25
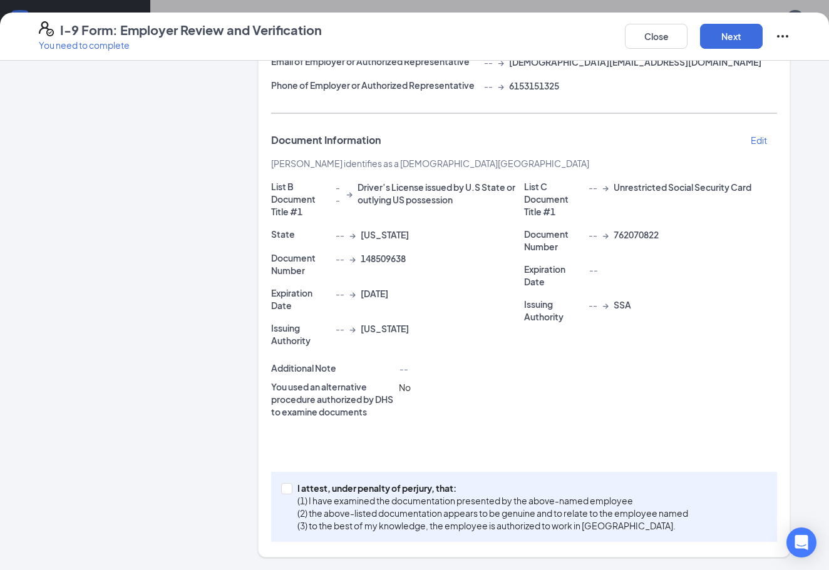
scroll to position [209, 0]
click at [290, 492] on span at bounding box center [286, 489] width 11 height 11
click at [290, 492] on input "I attest, under penalty of [PERSON_NAME], that: (1) I have examined the documen…" at bounding box center [285, 488] width 9 height 9
checkbox input "true"
click at [744, 44] on button "Next" at bounding box center [731, 36] width 63 height 25
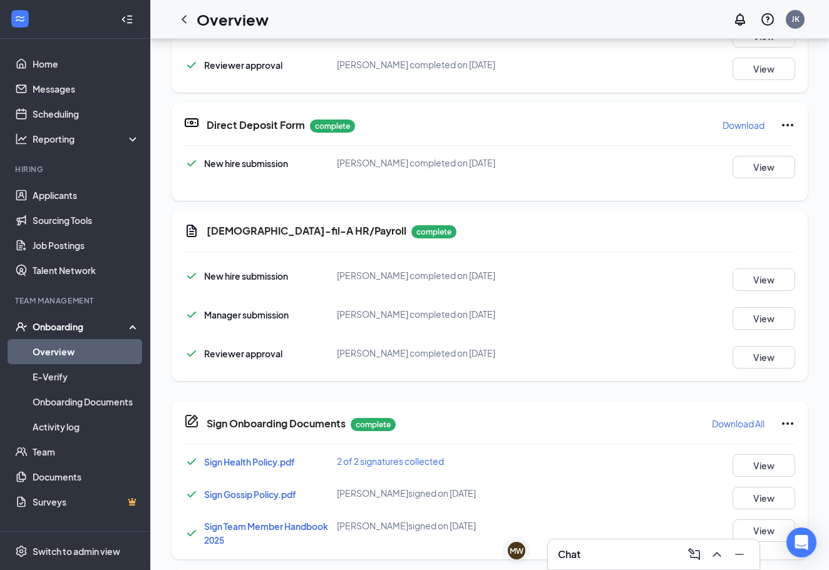
scroll to position [0, 0]
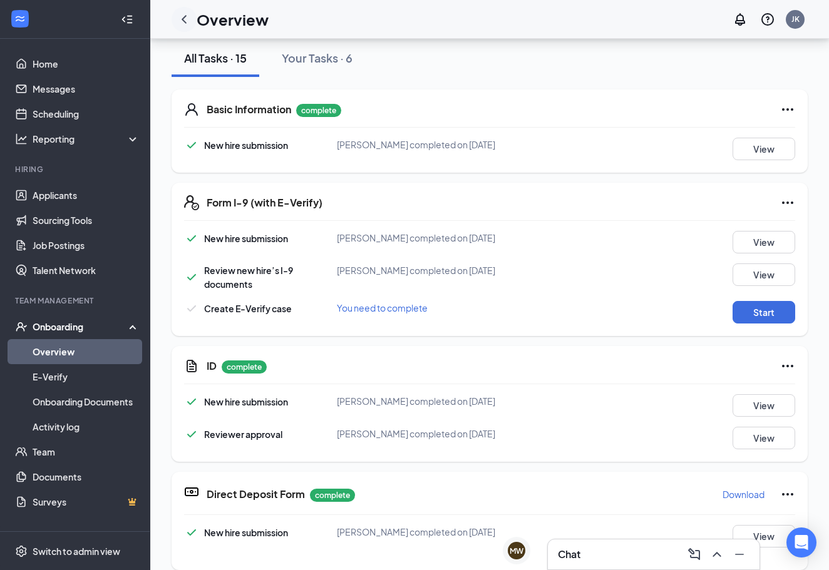
click at [184, 21] on icon "ChevronLeft" at bounding box center [183, 19] width 5 height 8
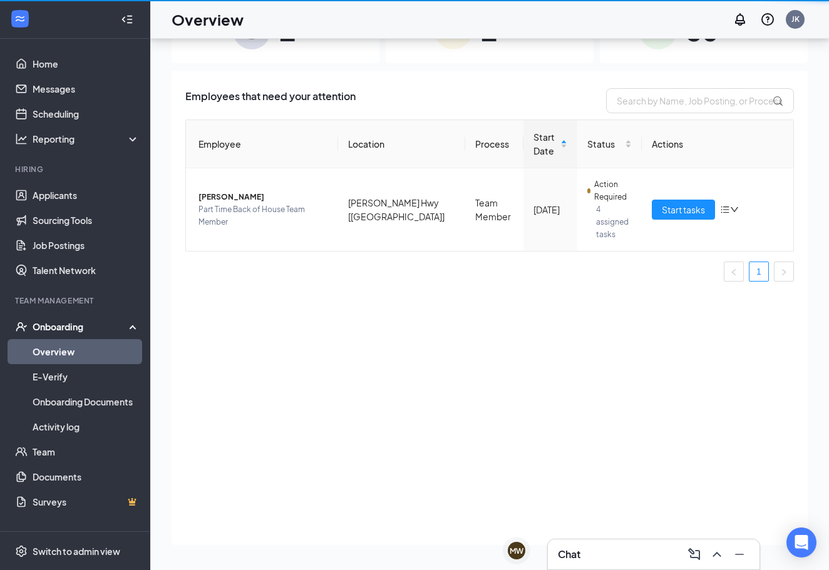
scroll to position [56, 0]
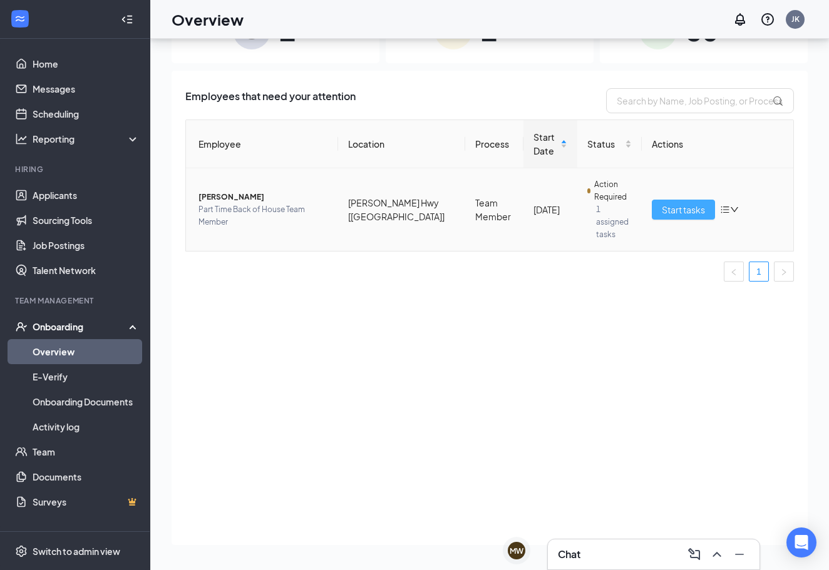
click at [666, 203] on span "Start tasks" at bounding box center [682, 210] width 43 height 14
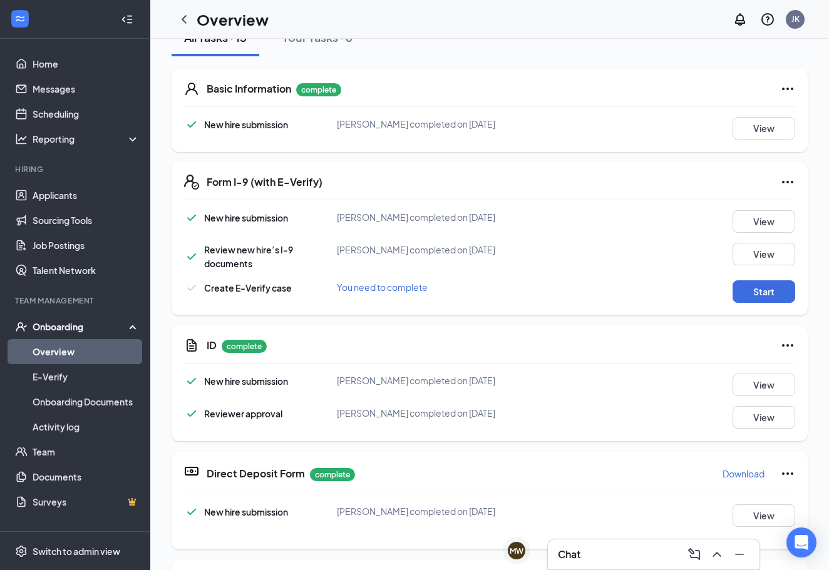
scroll to position [174, 0]
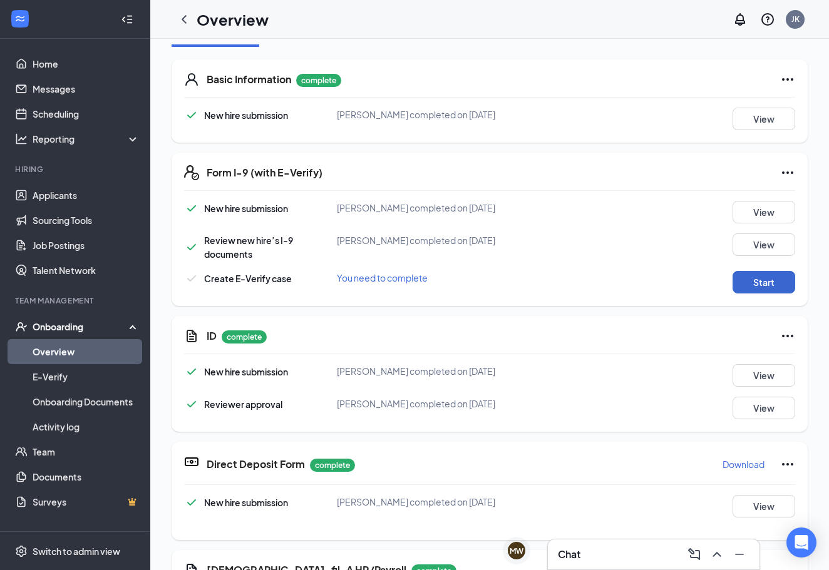
click at [752, 276] on button "Start" at bounding box center [763, 282] width 63 height 23
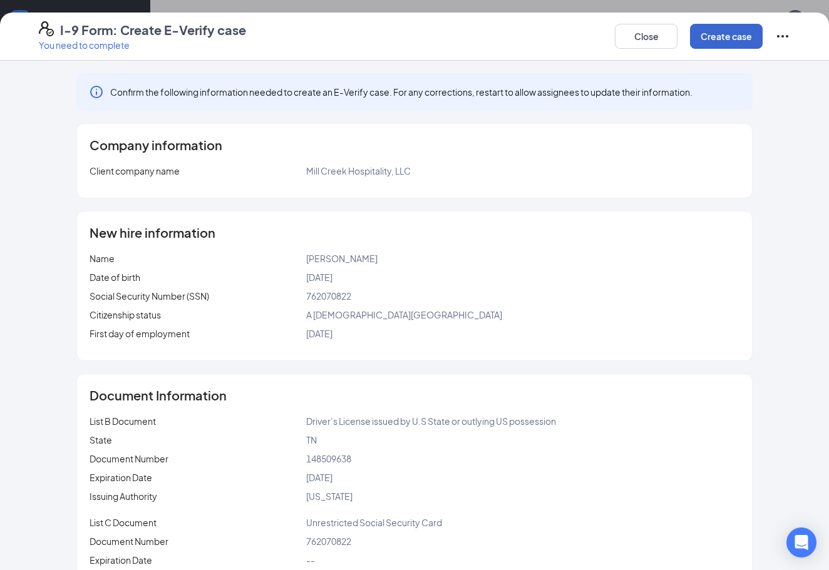
click at [717, 43] on button "Create case" at bounding box center [726, 36] width 73 height 25
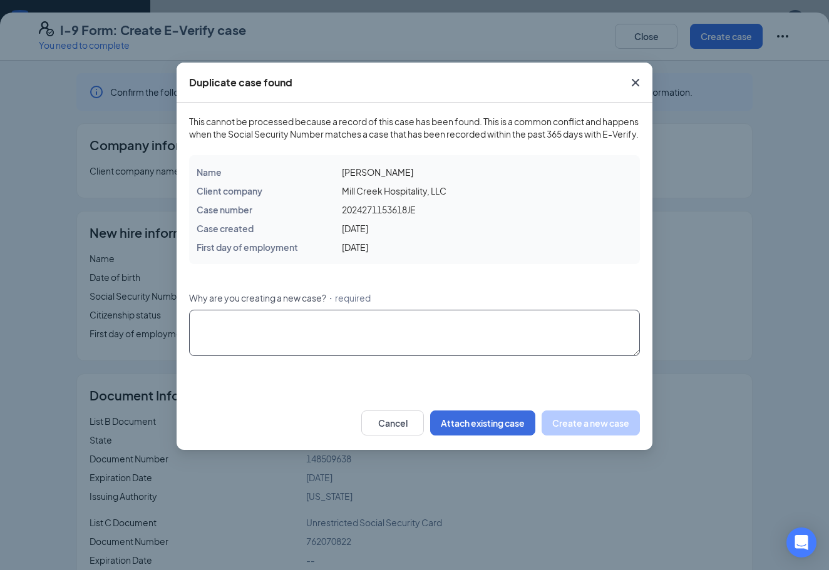
click at [439, 356] on textarea "Why are you creating a new case? ・required" at bounding box center [414, 333] width 451 height 46
type textarea "Rehired"
click at [611, 436] on button "Create a new case" at bounding box center [590, 423] width 98 height 25
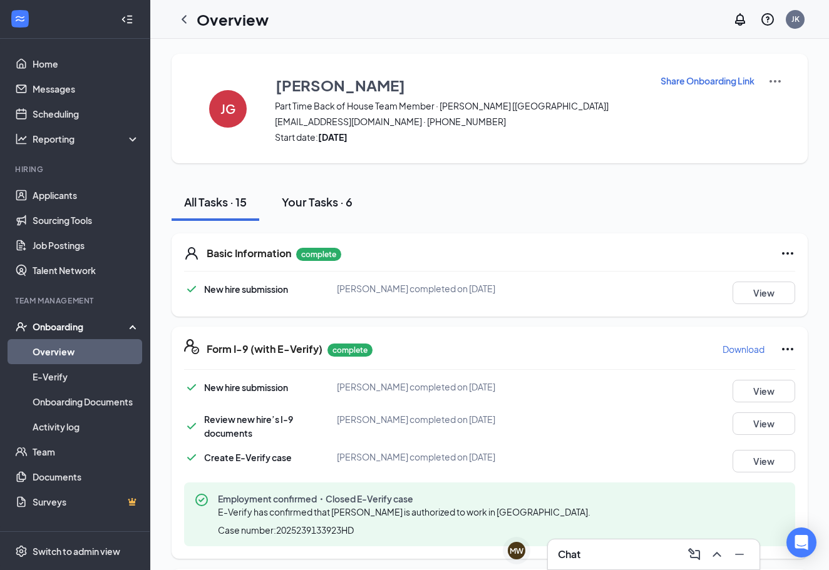
scroll to position [0, 0]
click at [76, 121] on link "Scheduling" at bounding box center [86, 113] width 107 height 25
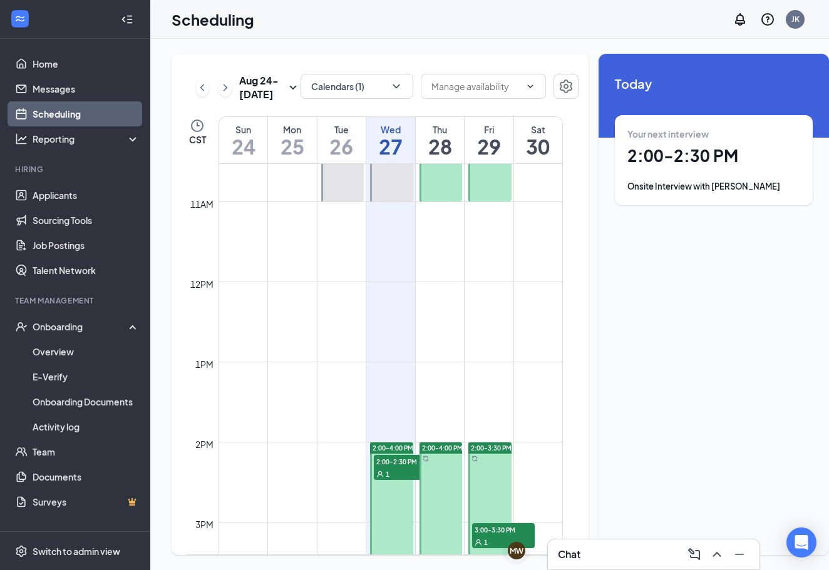
scroll to position [875, 0]
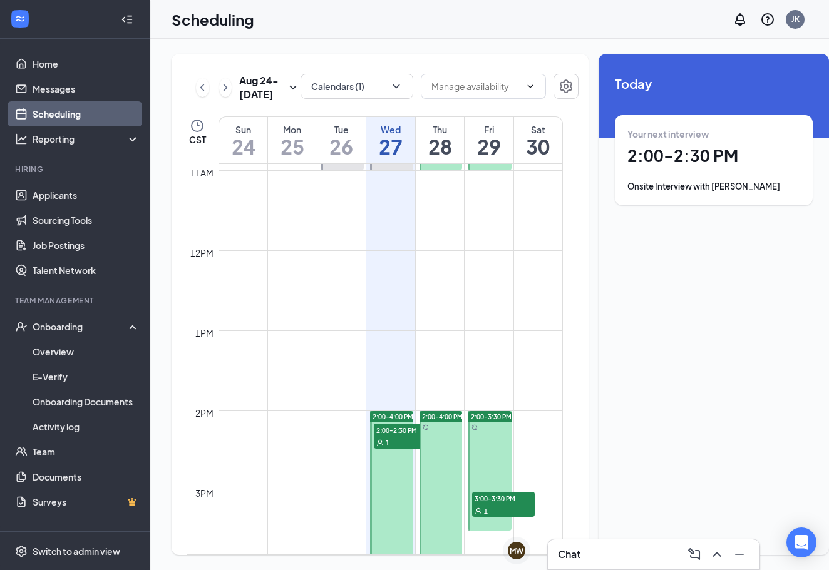
click at [389, 447] on span "1" at bounding box center [387, 443] width 4 height 9
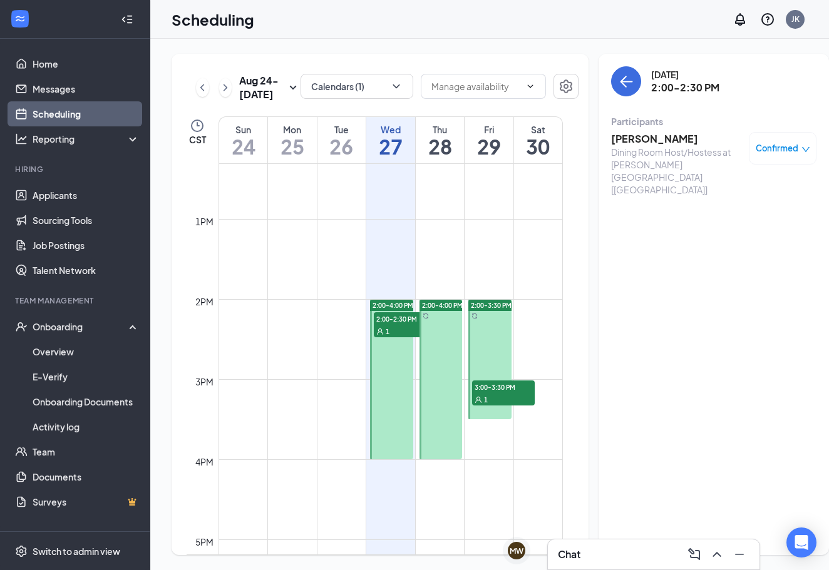
scroll to position [991, 0]
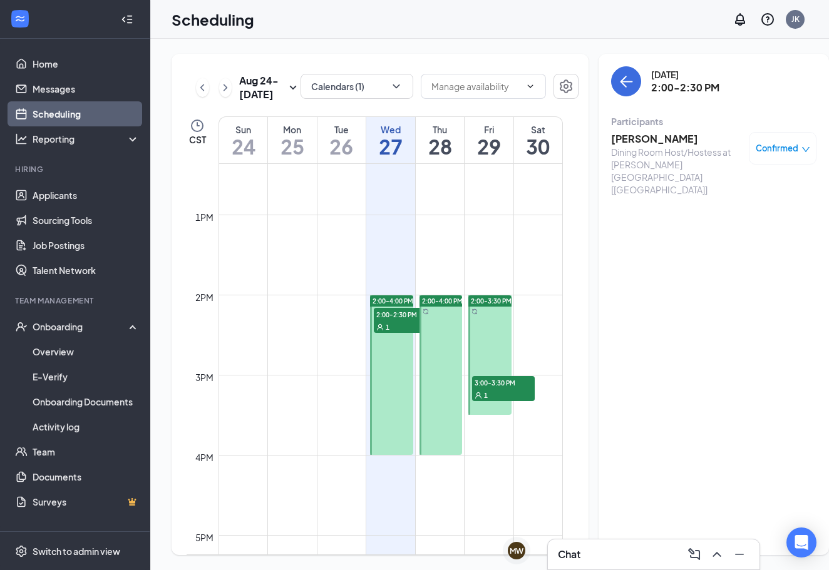
click at [643, 140] on h3 "[PERSON_NAME]" at bounding box center [676, 139] width 131 height 14
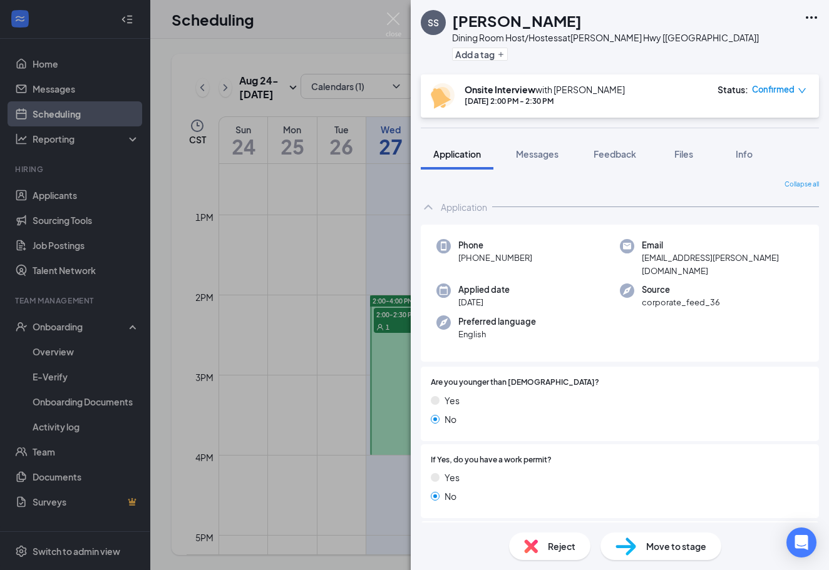
click at [548, 340] on div "Phone [PHONE_NUMBER] Email [EMAIL_ADDRESS][PERSON_NAME][DOMAIN_NAME] Applied da…" at bounding box center [620, 293] width 398 height 137
click at [396, 17] on img at bounding box center [393, 25] width 16 height 24
